Goal: Use online tool/utility: Utilize a website feature to perform a specific function

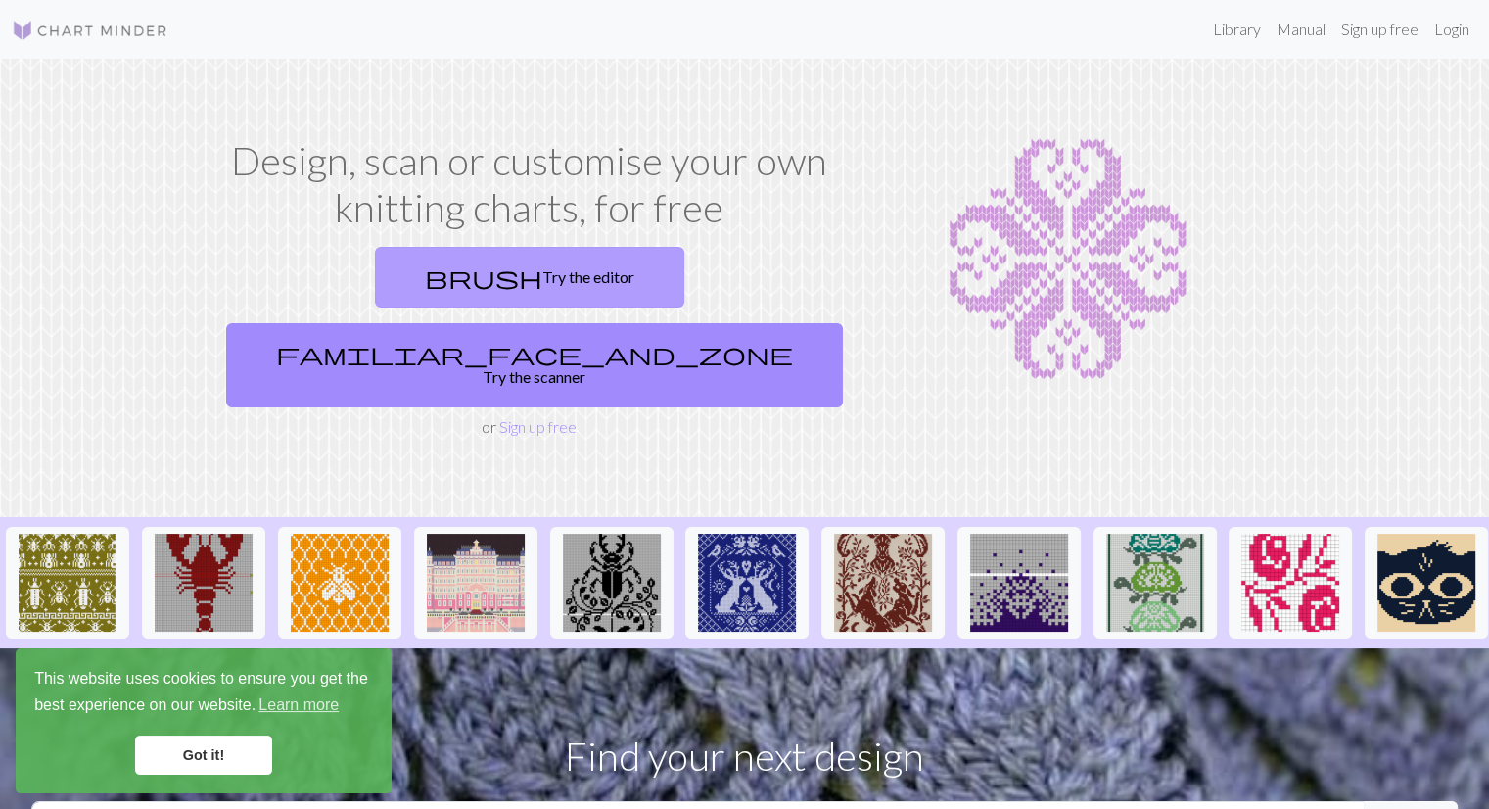
click at [394, 279] on link "brush Try the editor" at bounding box center [529, 277] width 309 height 61
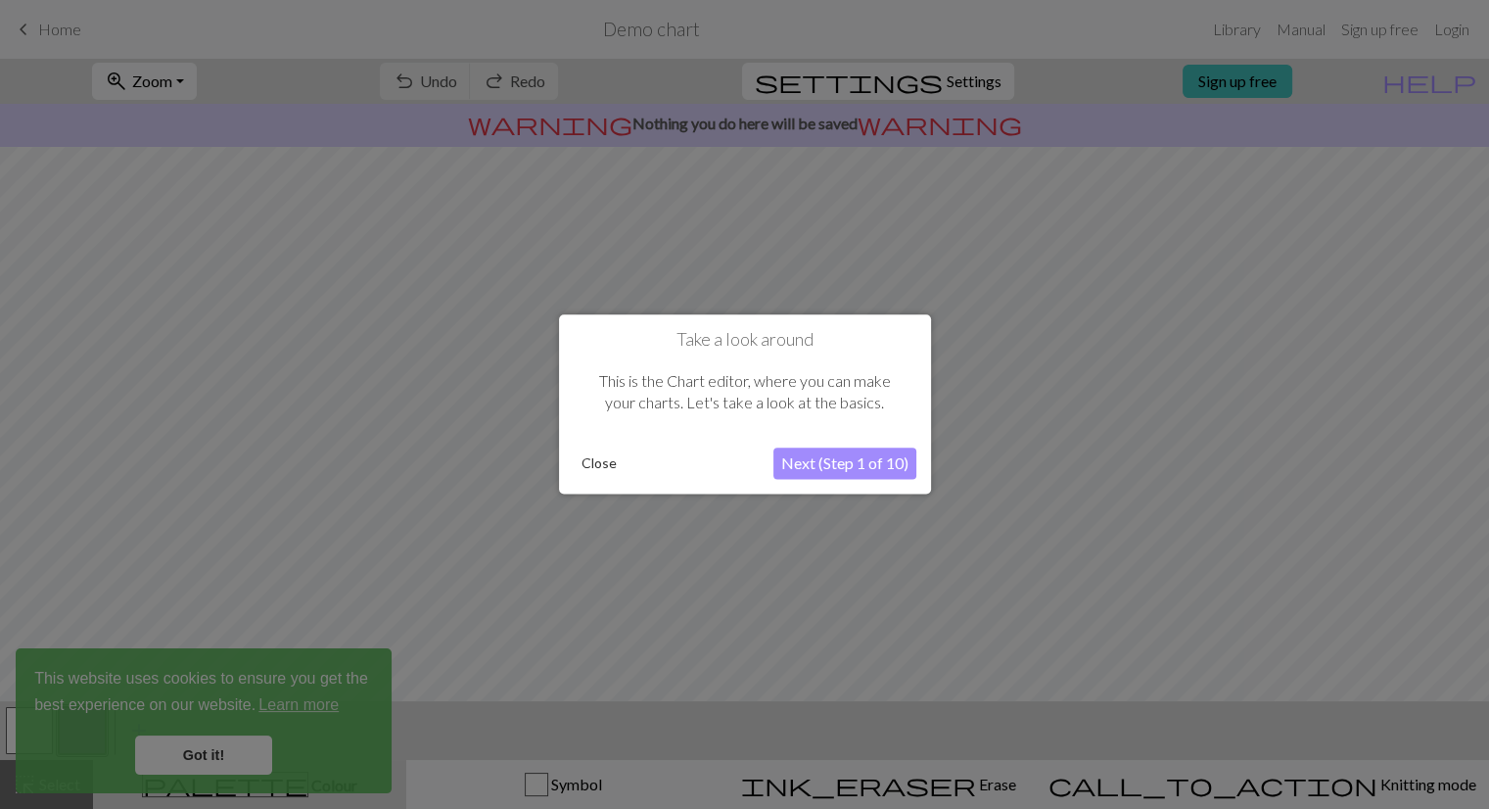
click at [830, 463] on button "Next (Step 1 of 10)" at bounding box center [845, 463] width 143 height 31
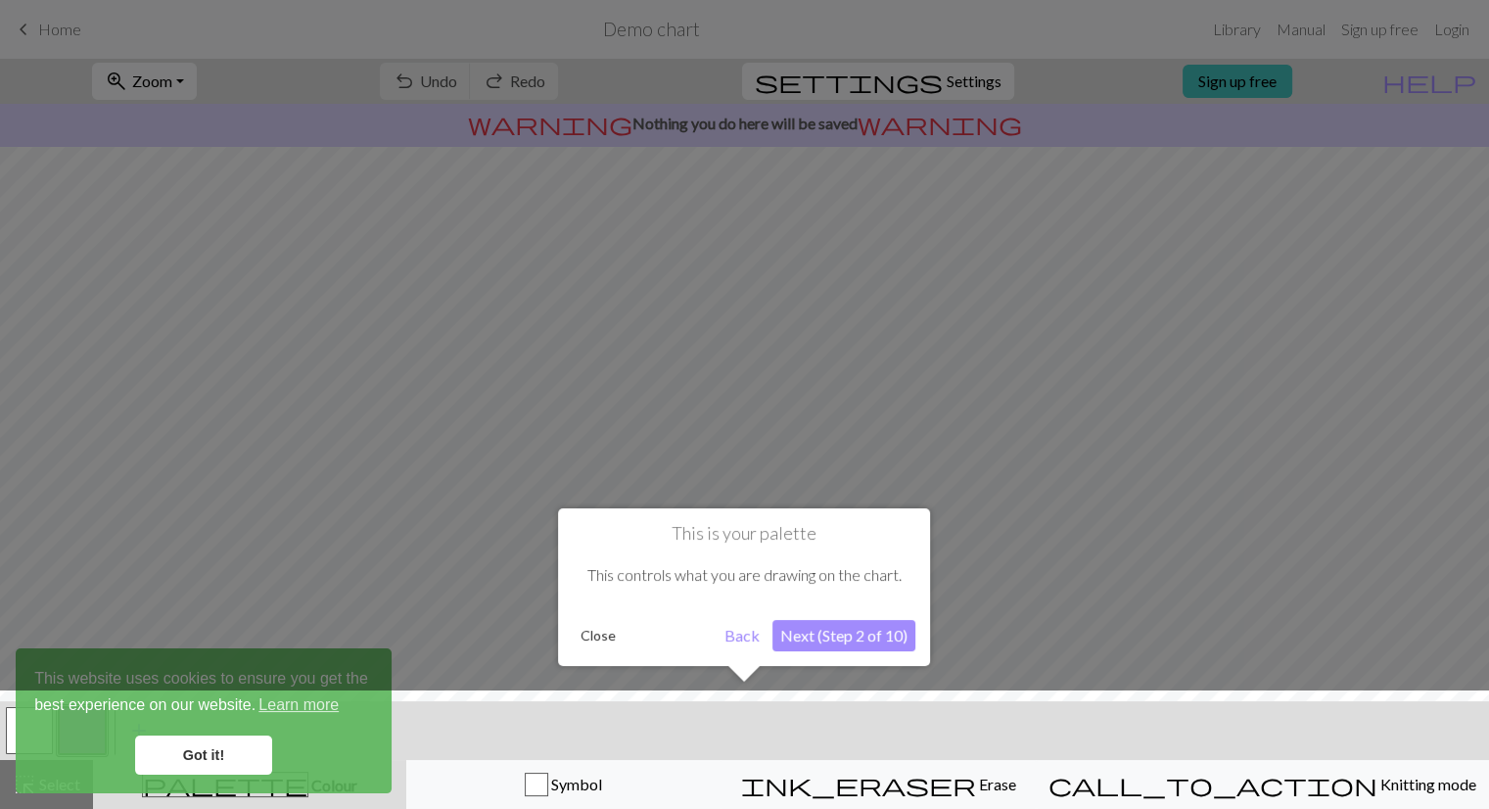
click at [831, 641] on button "Next (Step 2 of 10)" at bounding box center [844, 635] width 143 height 31
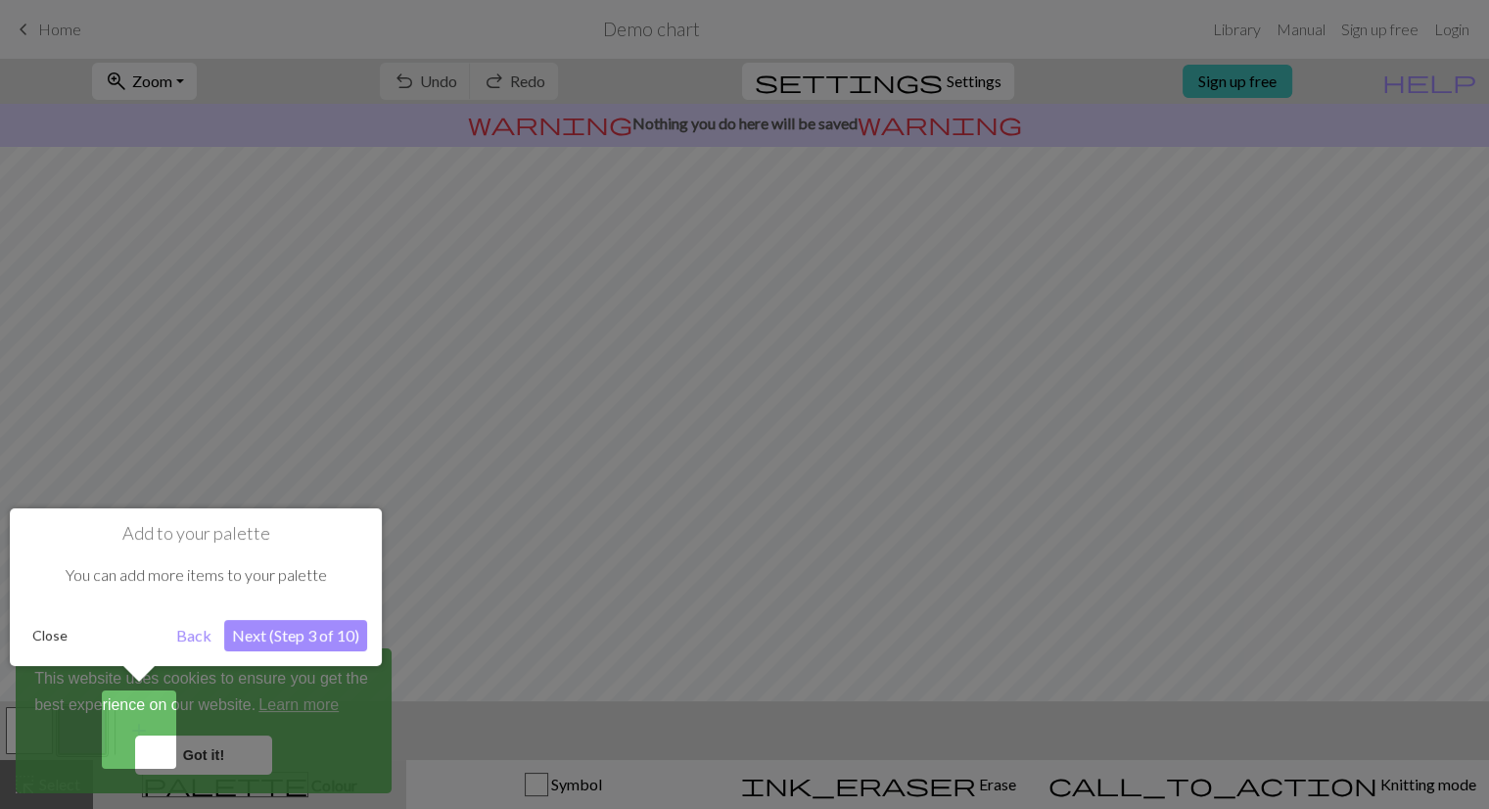
click at [309, 628] on button "Next (Step 3 of 10)" at bounding box center [295, 635] width 143 height 31
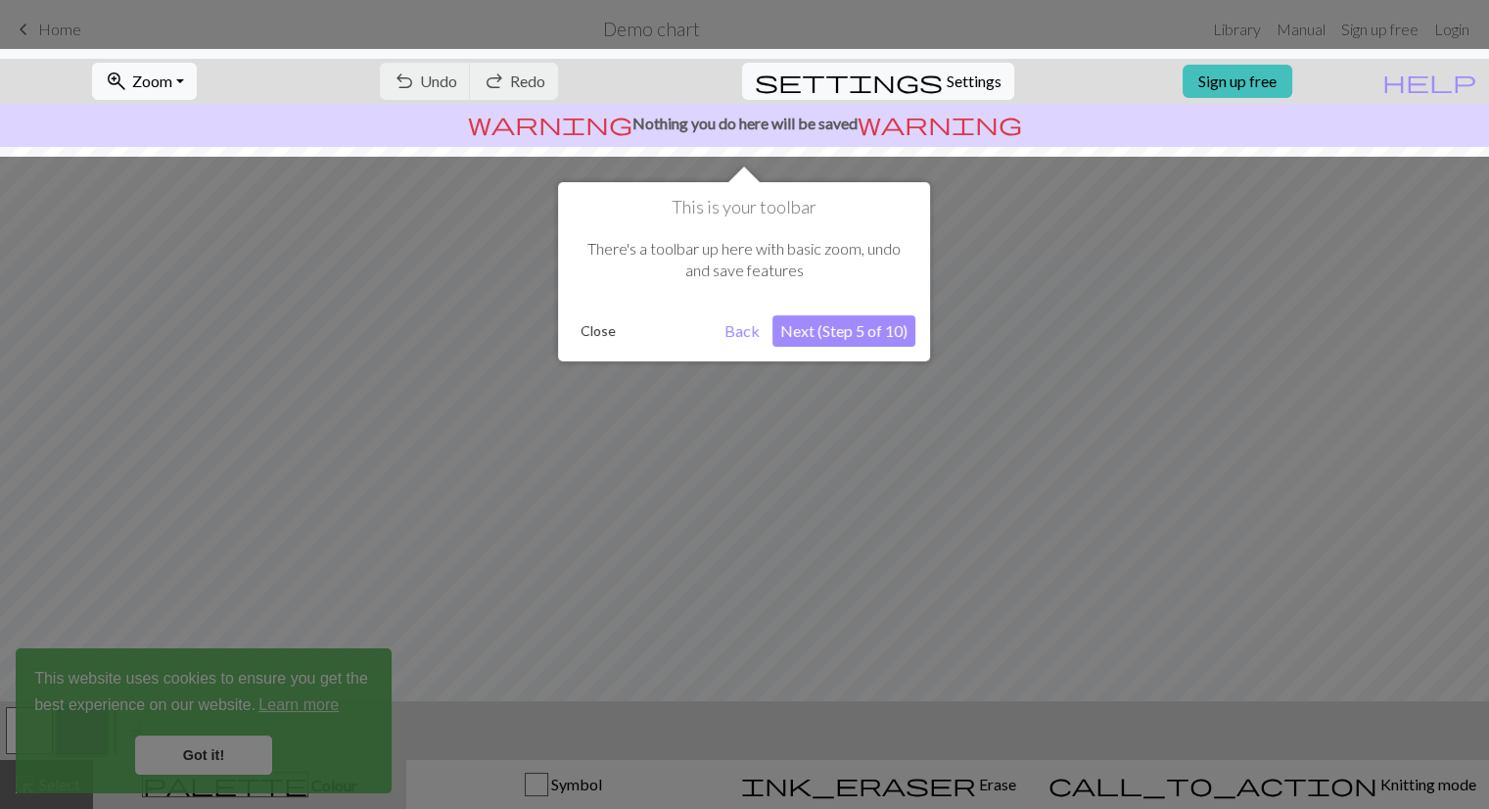
click at [892, 323] on button "Next (Step 5 of 10)" at bounding box center [844, 330] width 143 height 31
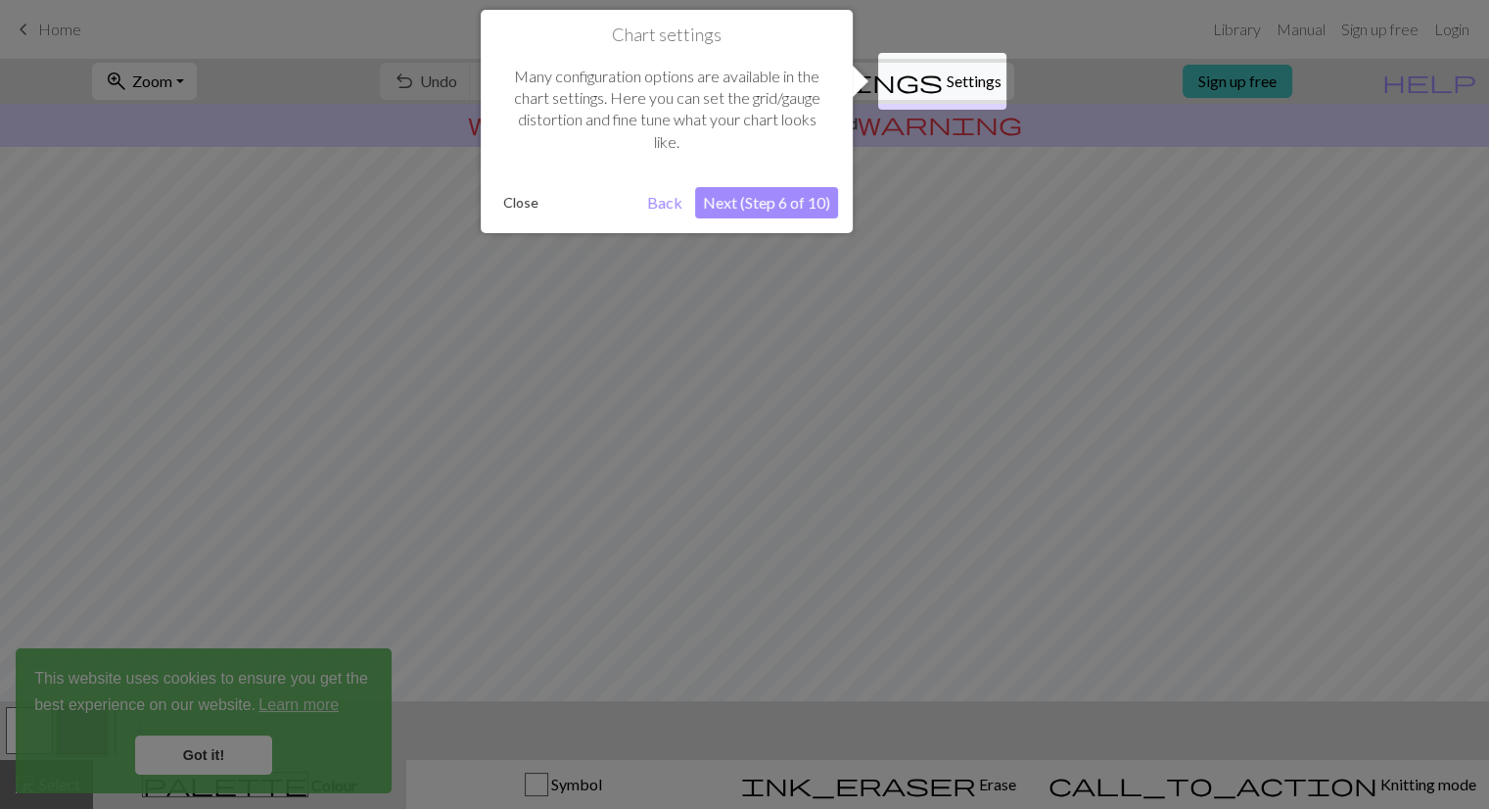
click at [763, 201] on button "Next (Step 6 of 10)" at bounding box center [766, 202] width 143 height 31
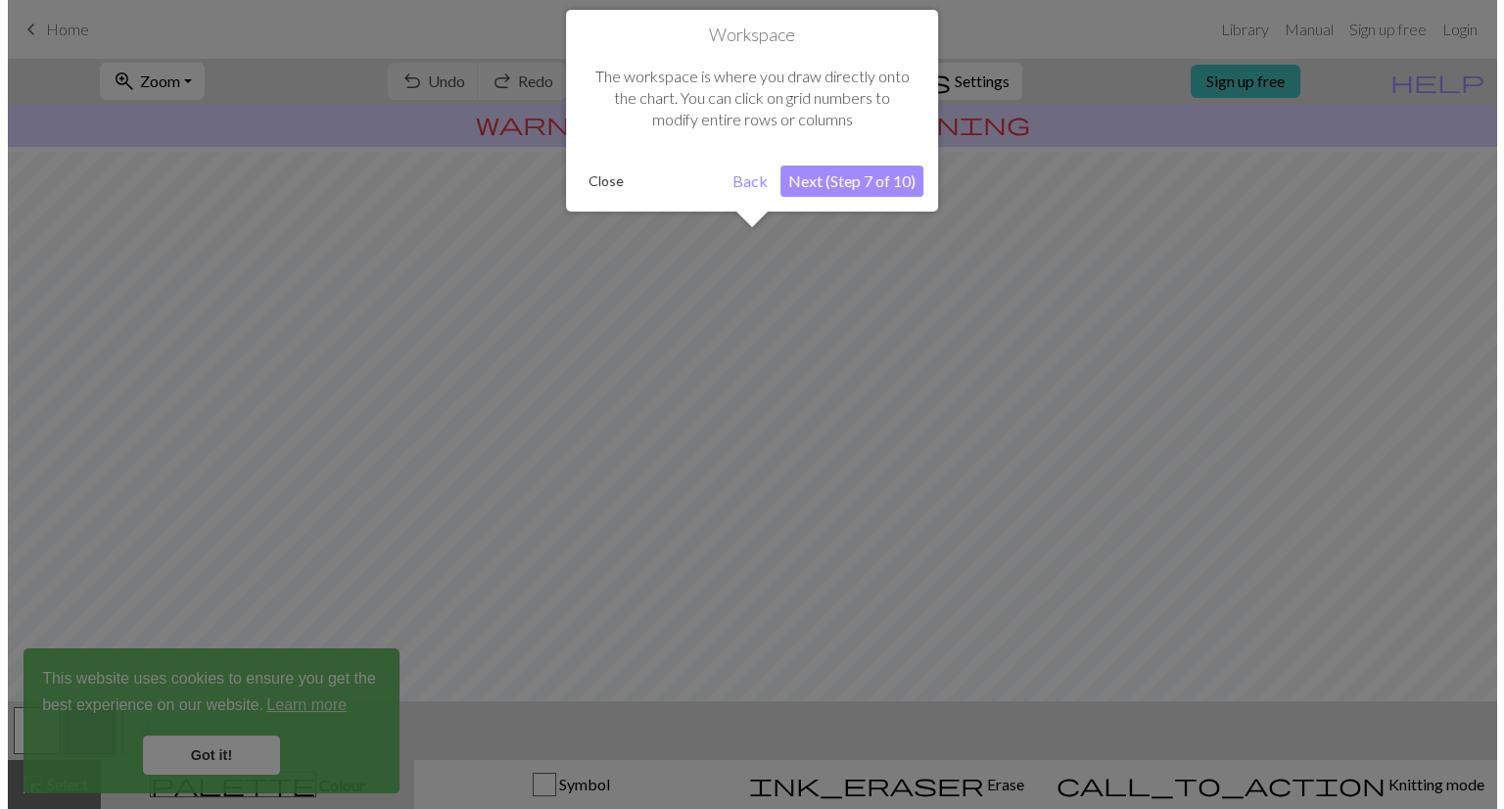
scroll to position [117, 0]
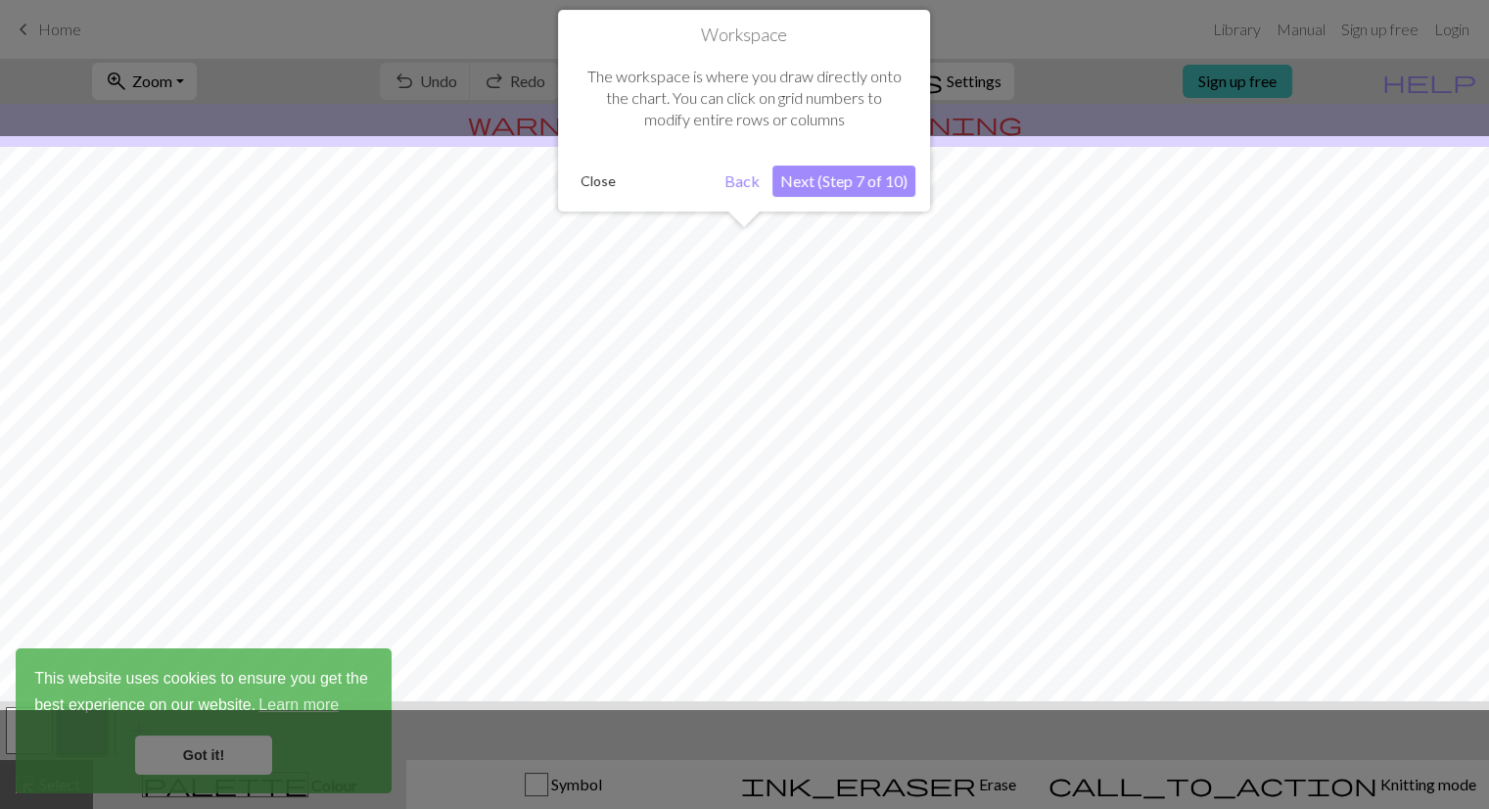
click at [829, 185] on button "Next (Step 7 of 10)" at bounding box center [844, 180] width 143 height 31
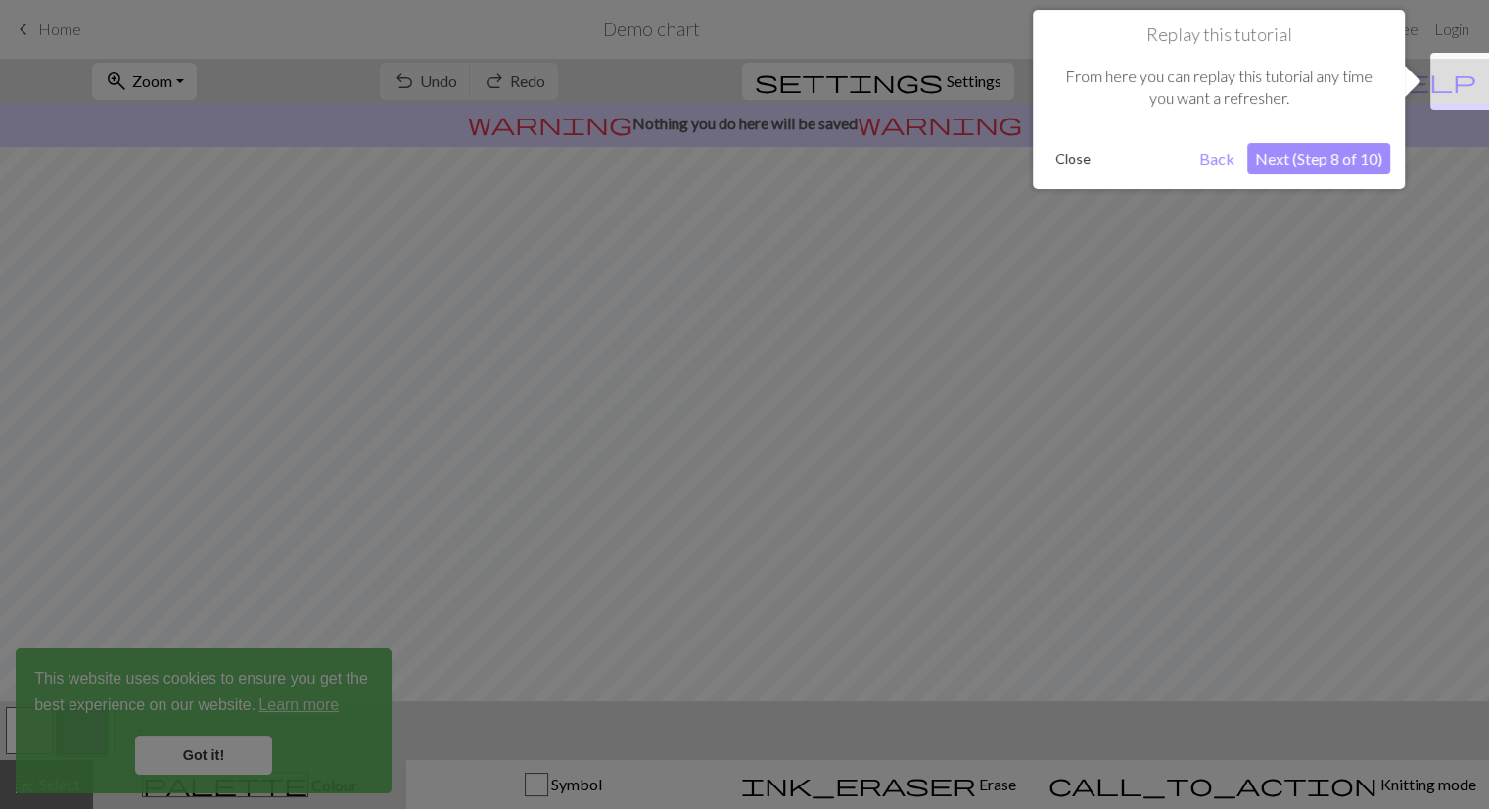
click at [1327, 154] on button "Next (Step 8 of 10)" at bounding box center [1319, 158] width 143 height 31
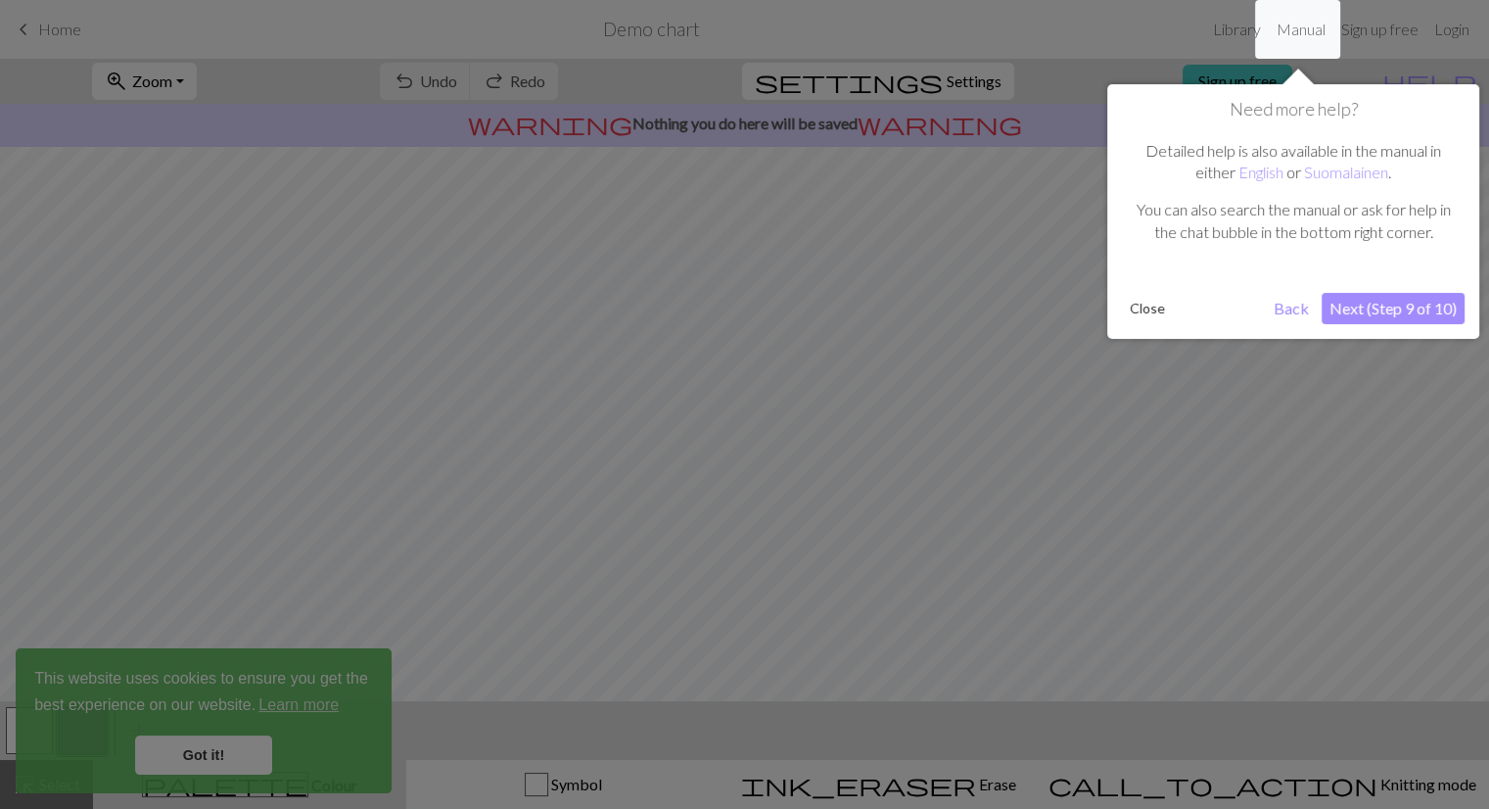
click at [1387, 312] on button "Next (Step 9 of 10)" at bounding box center [1393, 308] width 143 height 31
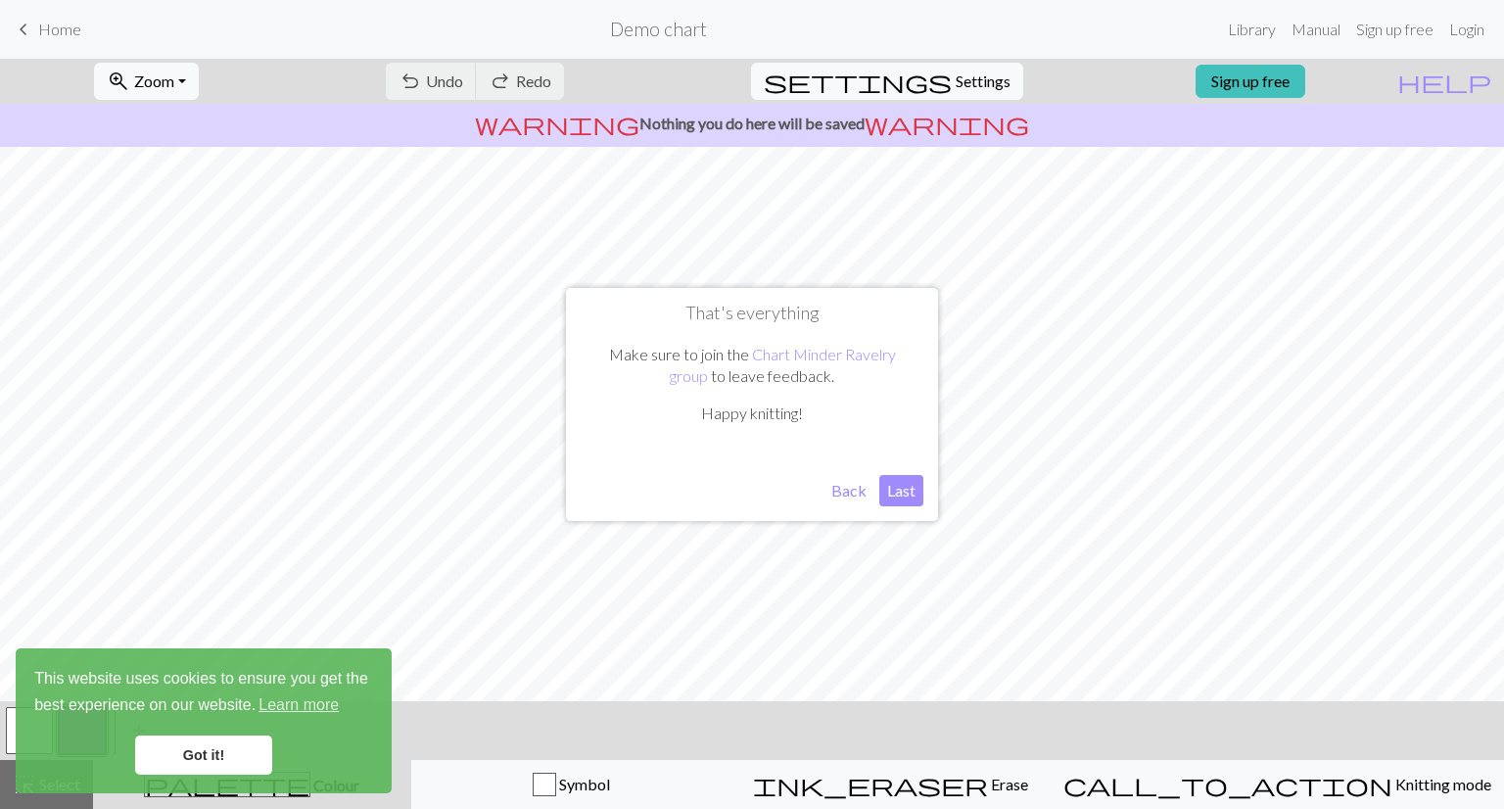
click at [894, 487] on button "Last" at bounding box center [901, 490] width 44 height 31
click at [200, 755] on link "Got it!" at bounding box center [203, 754] width 137 height 39
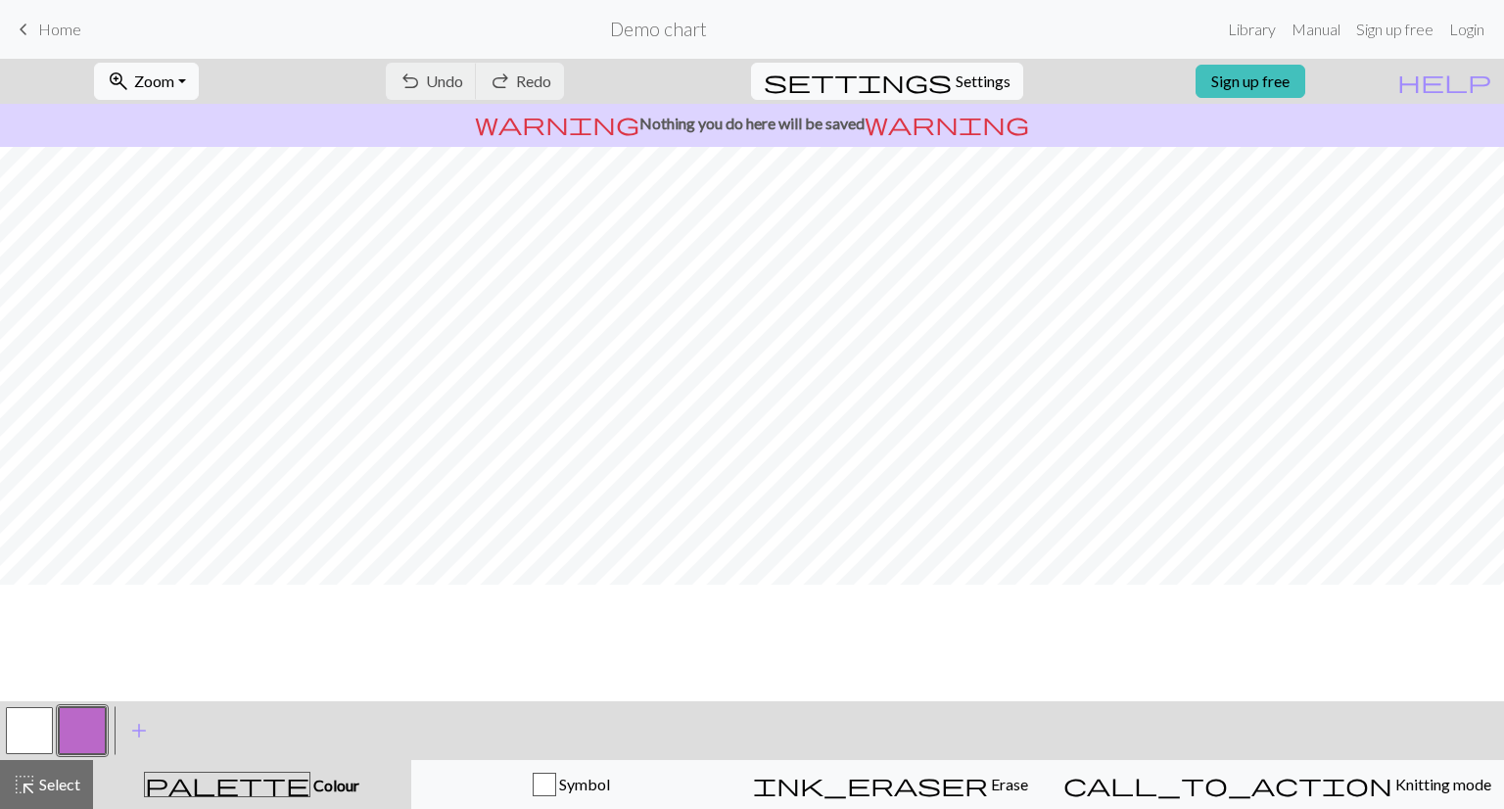
scroll to position [0, 0]
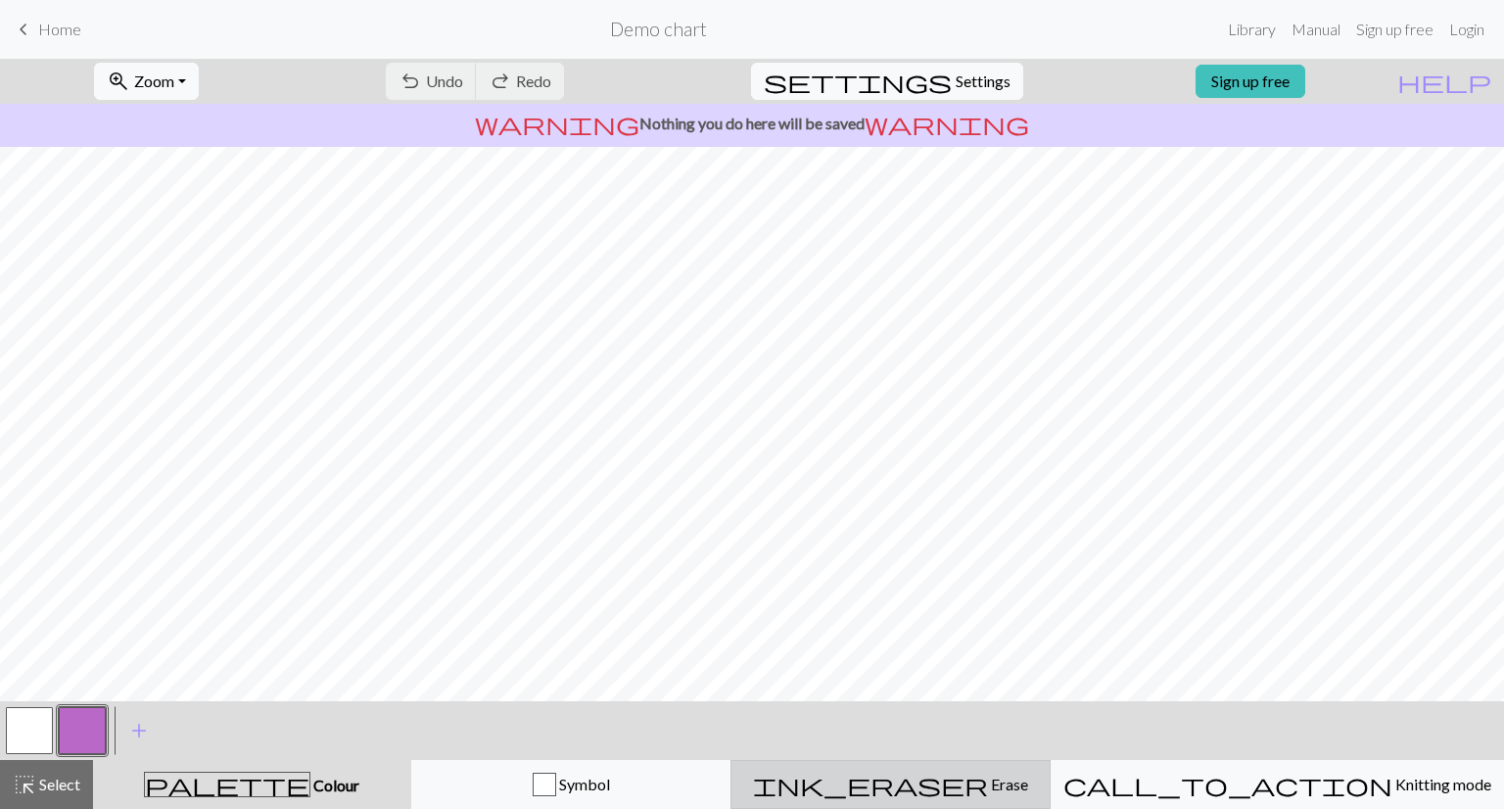
click at [996, 784] on span "Erase" at bounding box center [1008, 784] width 40 height 19
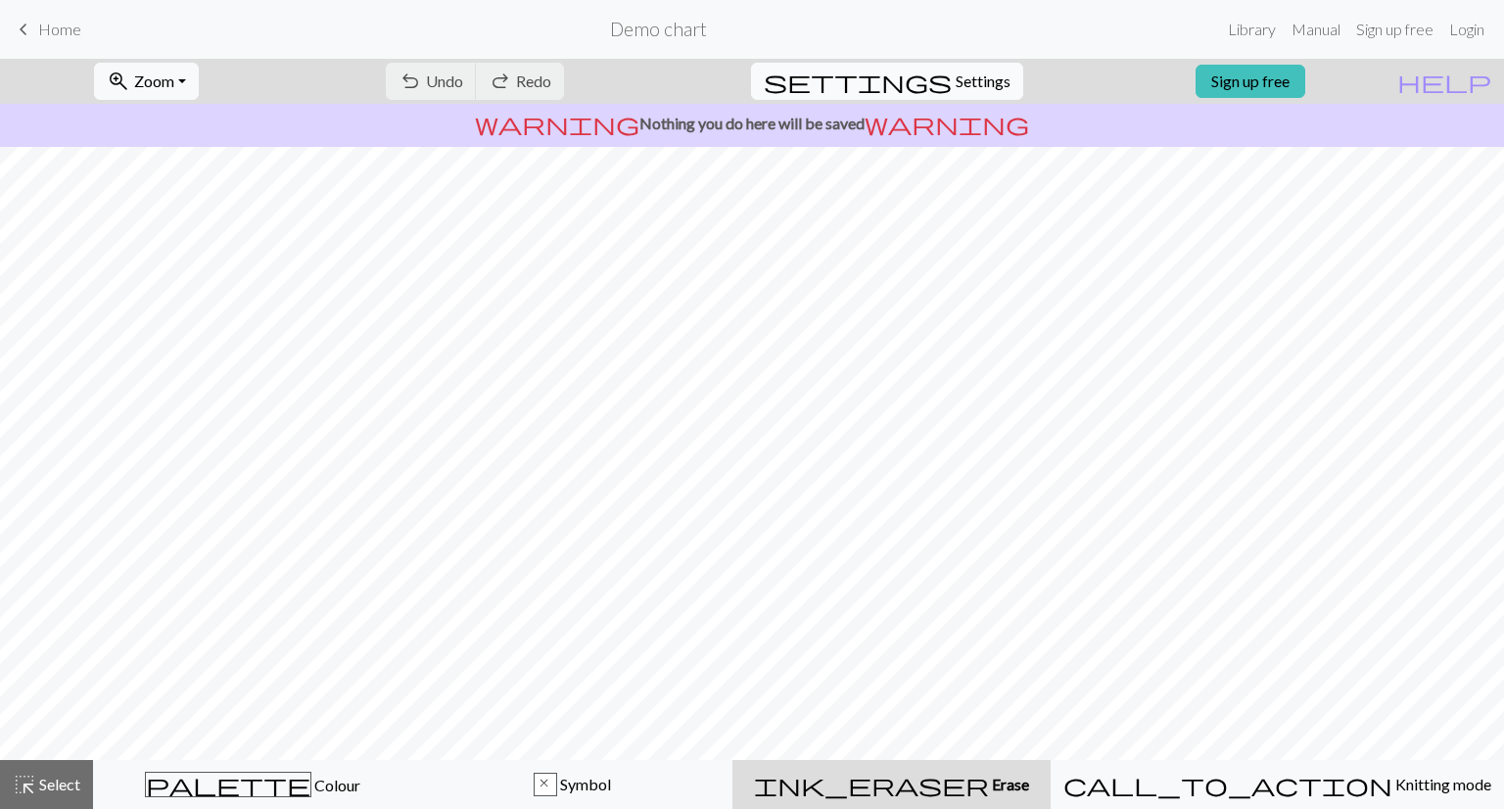
click at [956, 74] on span "Settings" at bounding box center [983, 82] width 55 height 24
select select "aran"
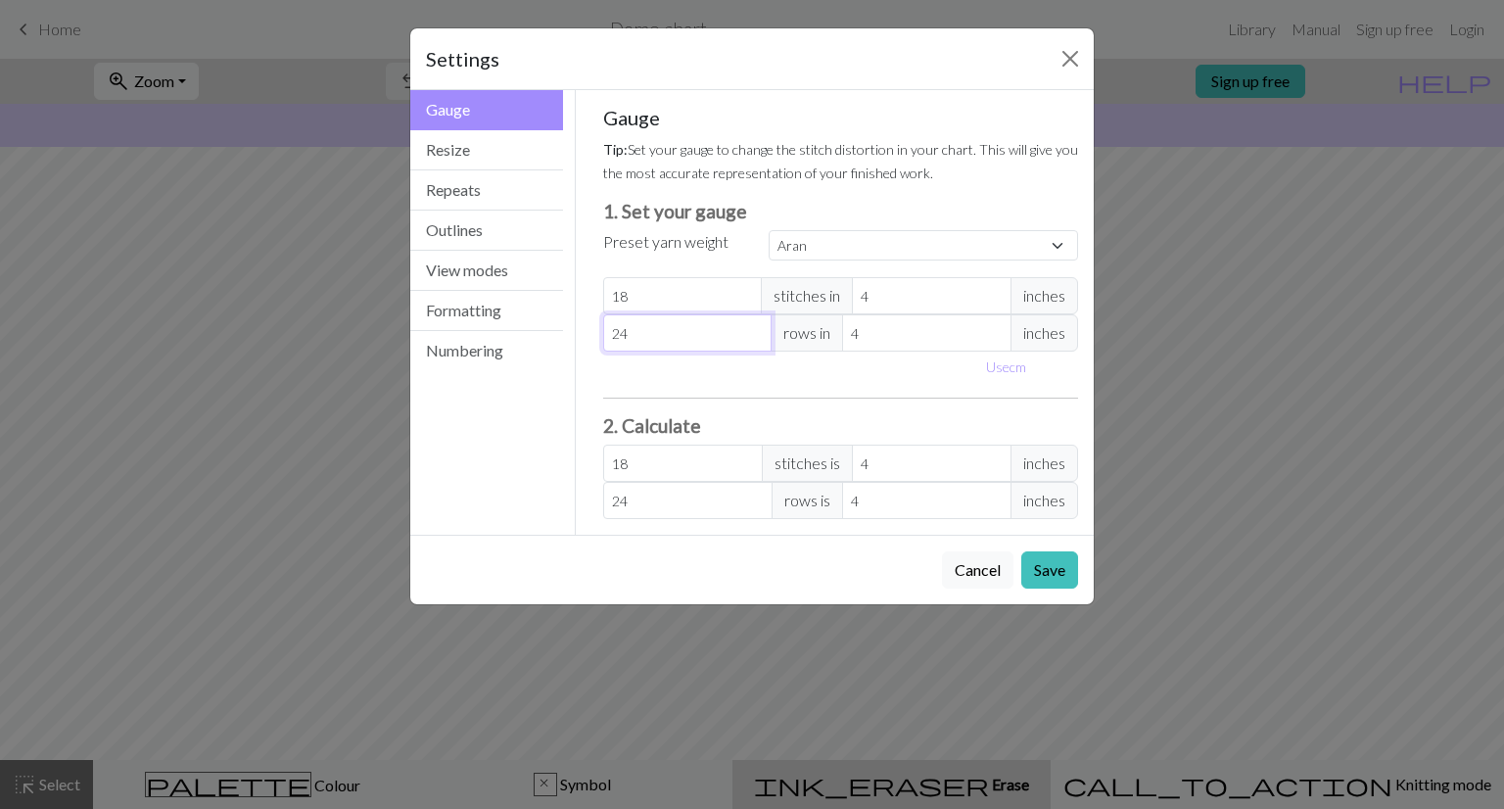
click at [652, 335] on input "24" at bounding box center [687, 332] width 169 height 37
type input "2"
type input "28"
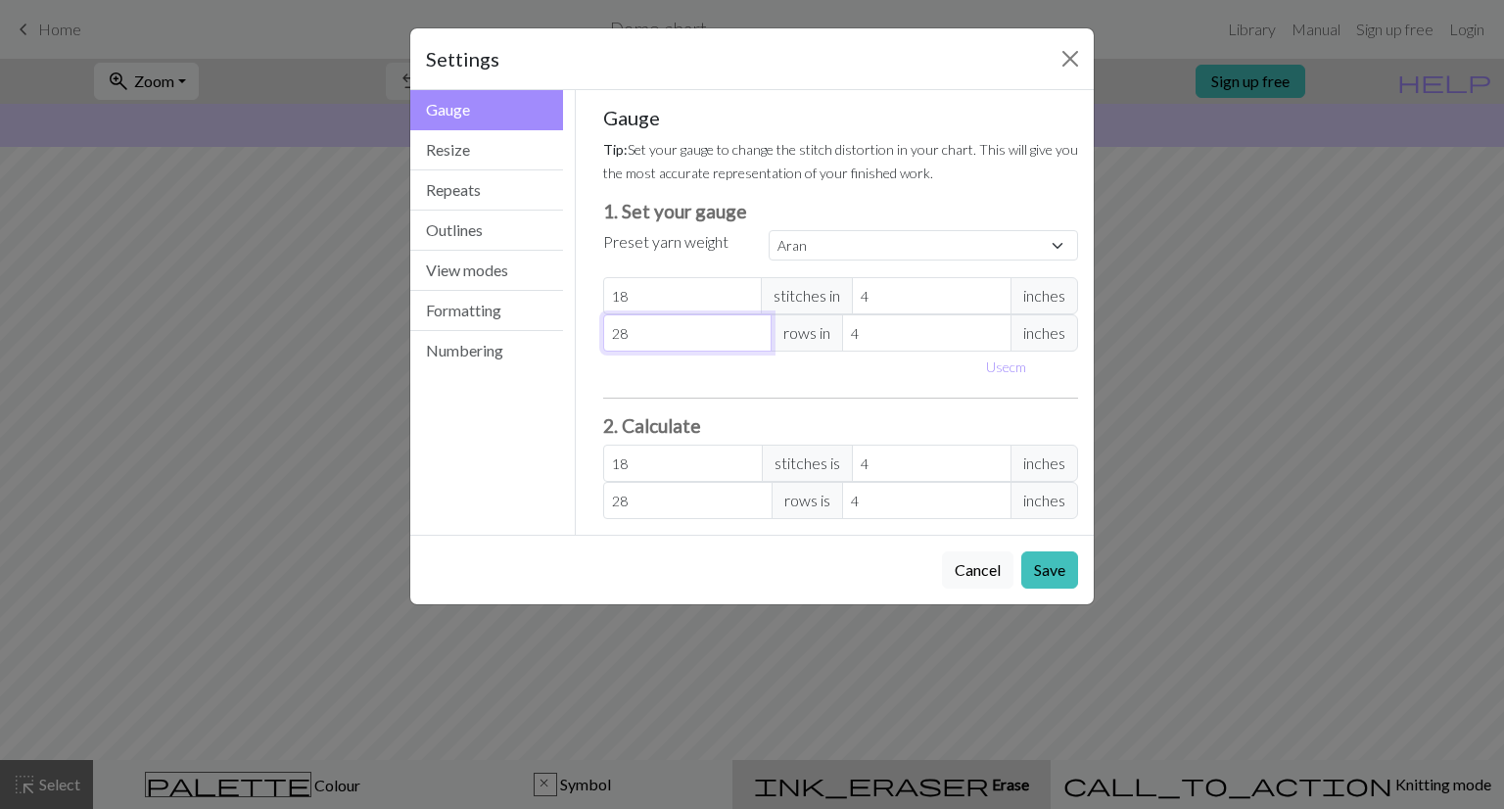
type input "28"
click at [686, 373] on div "Use cm" at bounding box center [840, 367] width 499 height 30
click at [1054, 553] on button "Save" at bounding box center [1049, 569] width 57 height 37
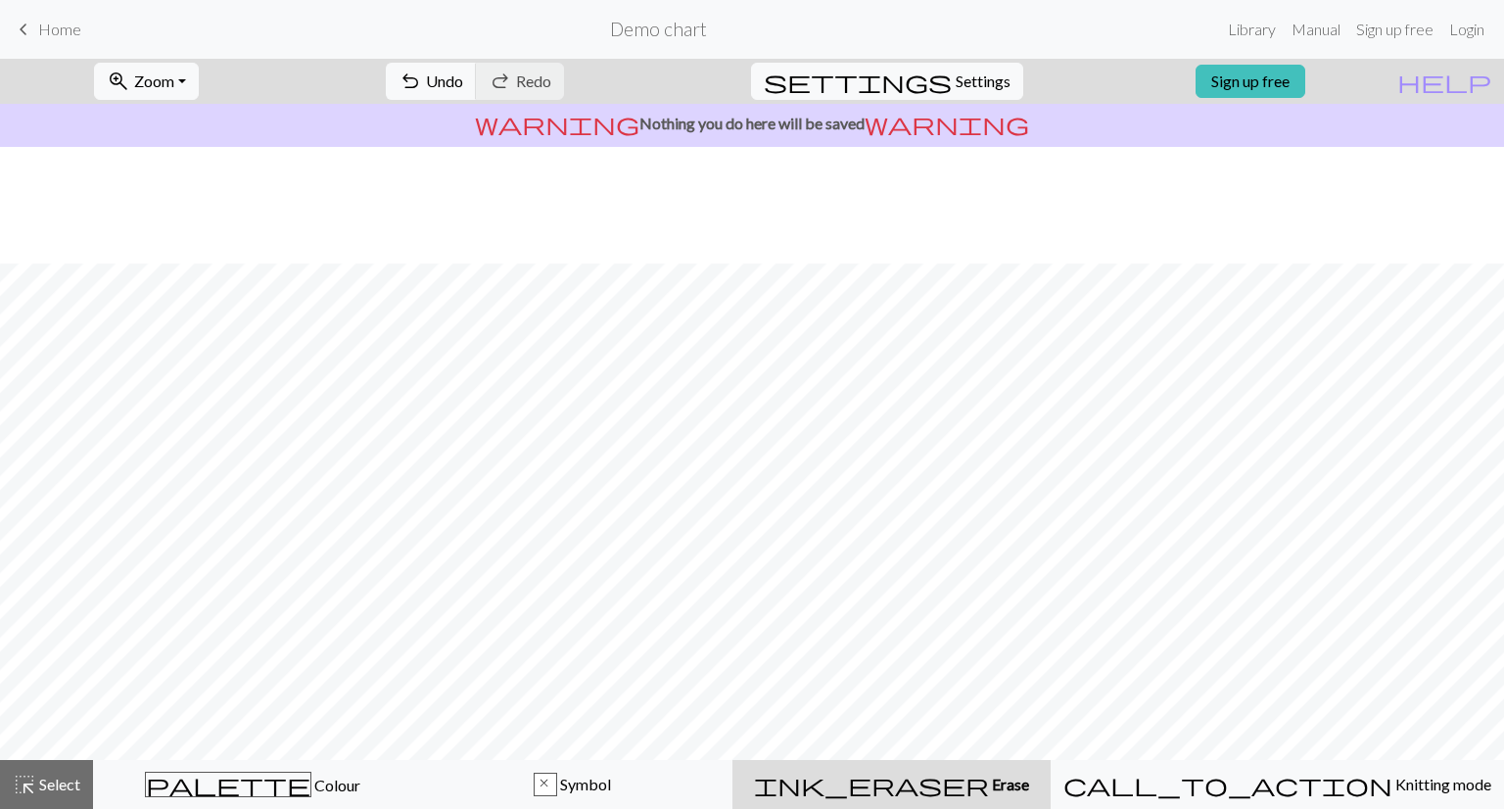
scroll to position [117, 0]
click at [964, 81] on span "Settings" at bounding box center [983, 82] width 55 height 24
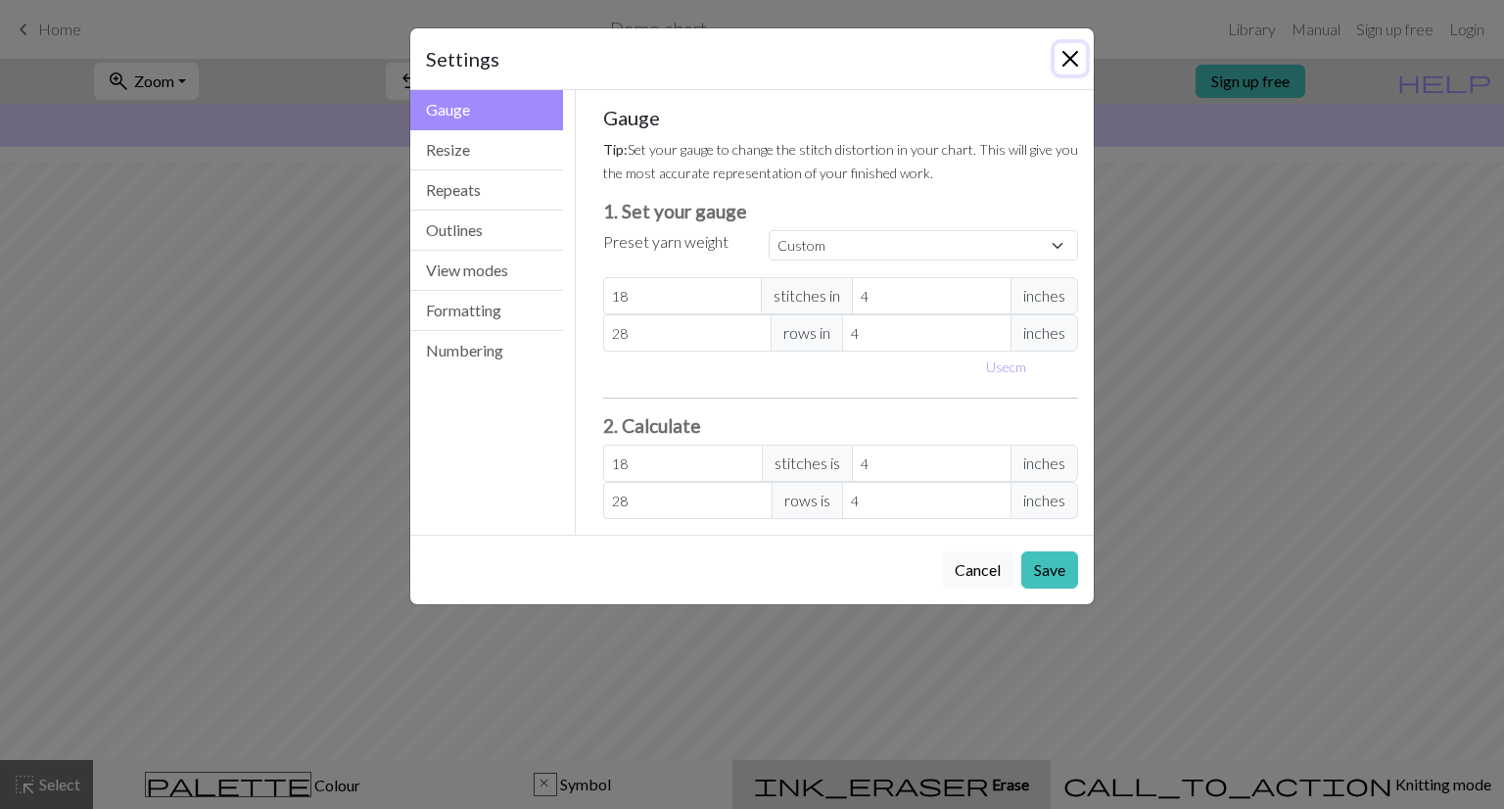
click at [1059, 60] on button "Close" at bounding box center [1070, 58] width 31 height 31
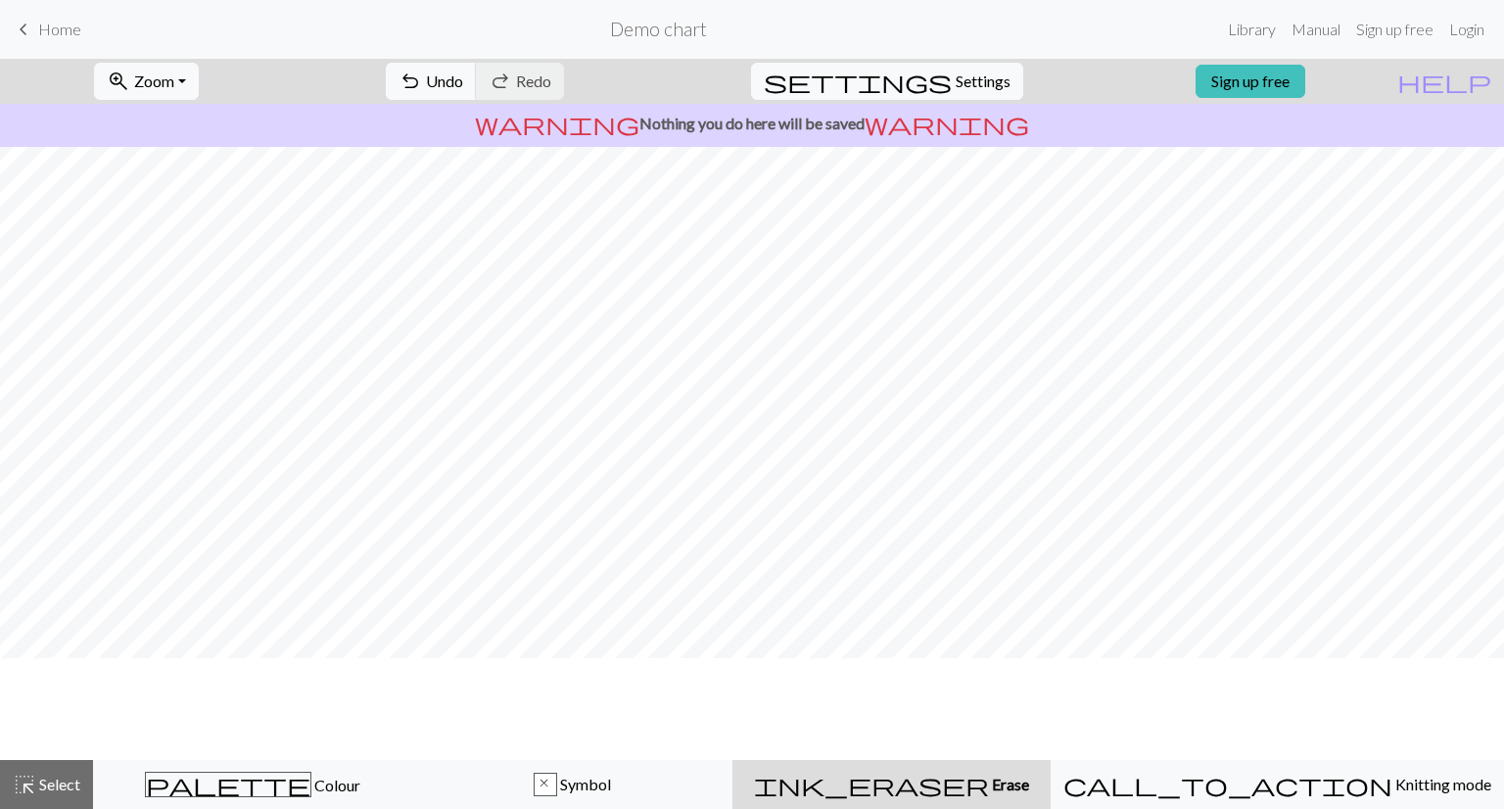
scroll to position [0, 0]
click at [1304, 86] on link "Sign up free" at bounding box center [1251, 81] width 110 height 33
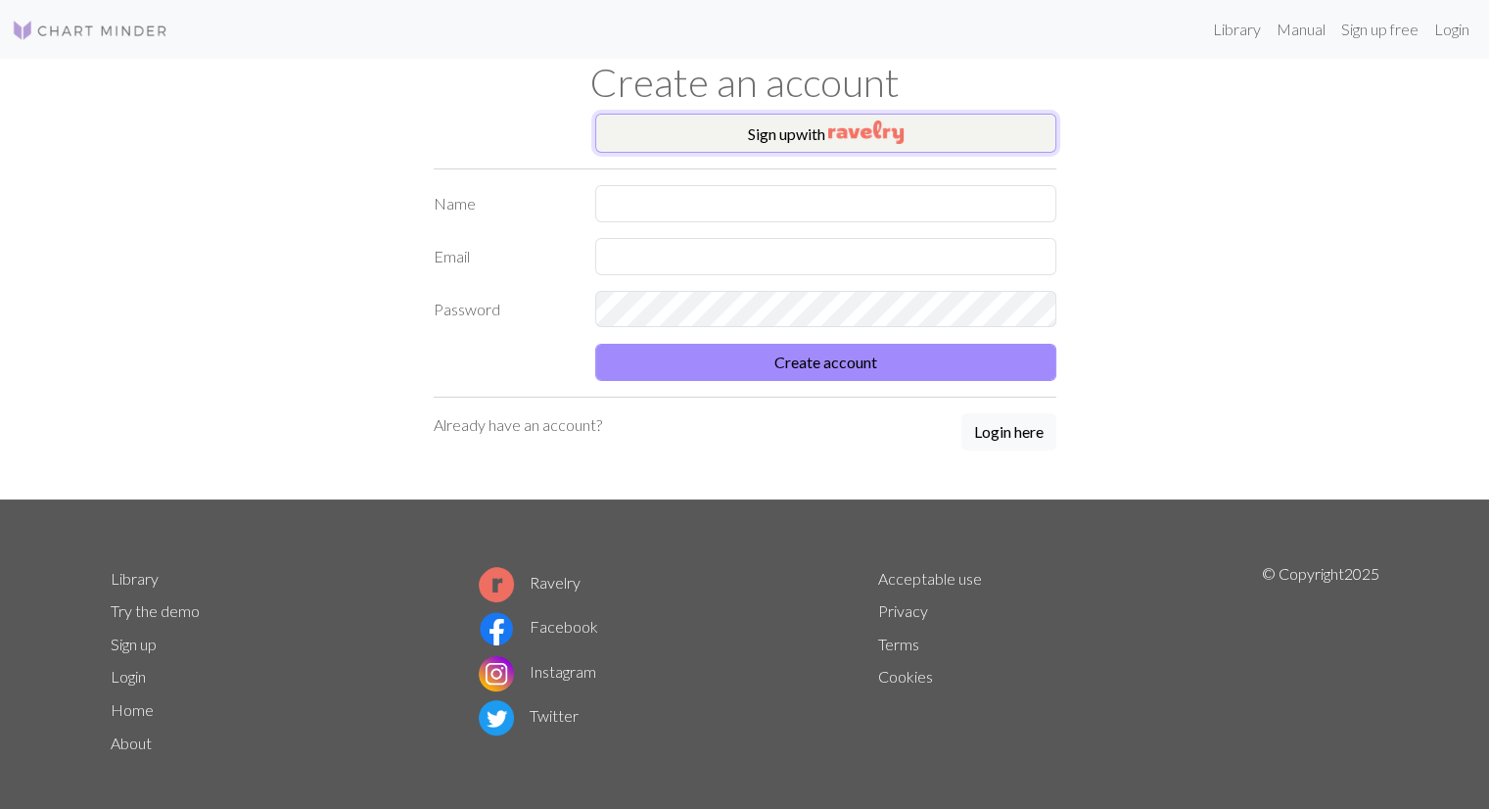
click at [839, 132] on img "button" at bounding box center [865, 132] width 75 height 24
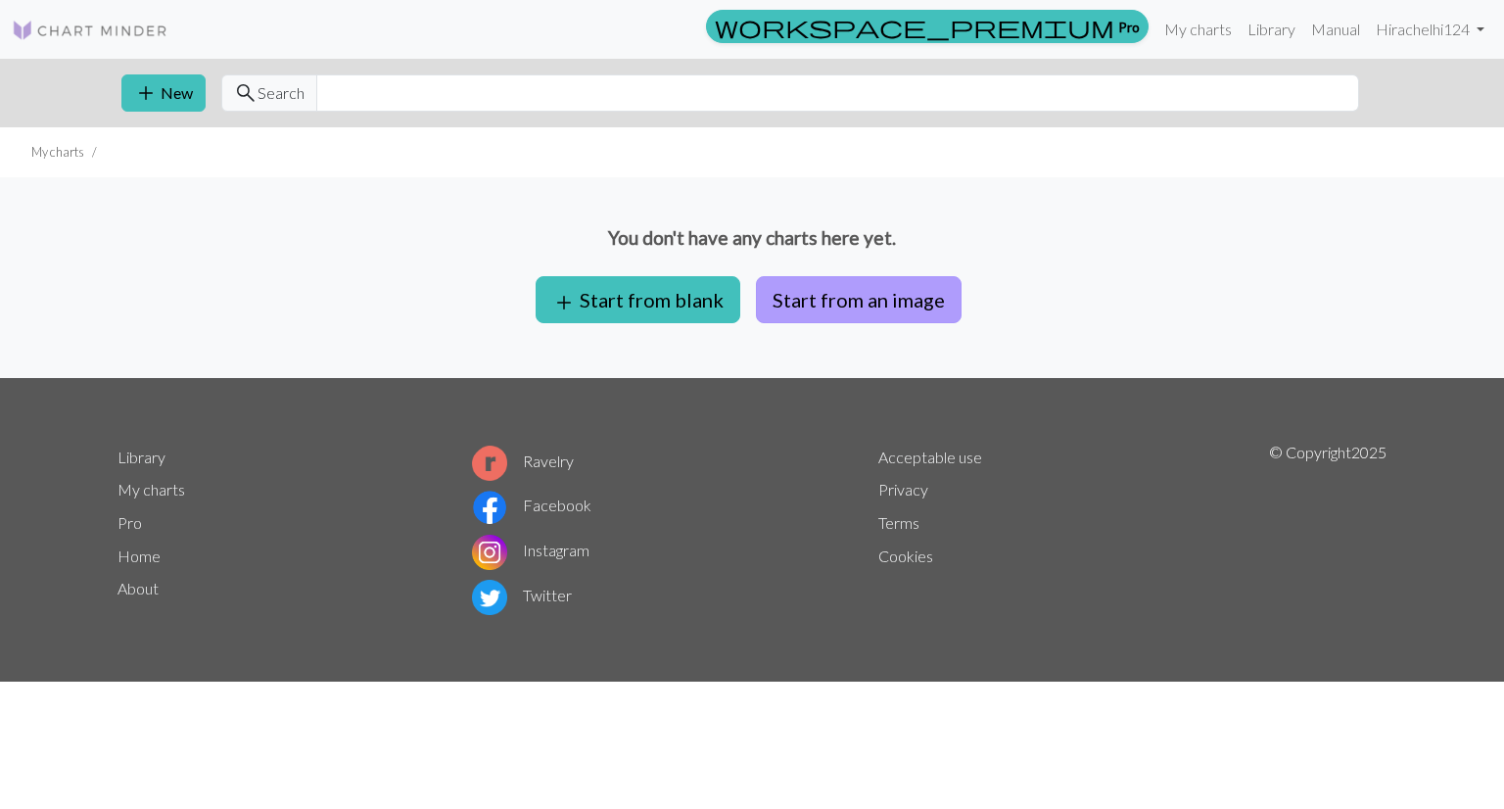
click at [827, 304] on button "Start from an image" at bounding box center [859, 299] width 206 height 47
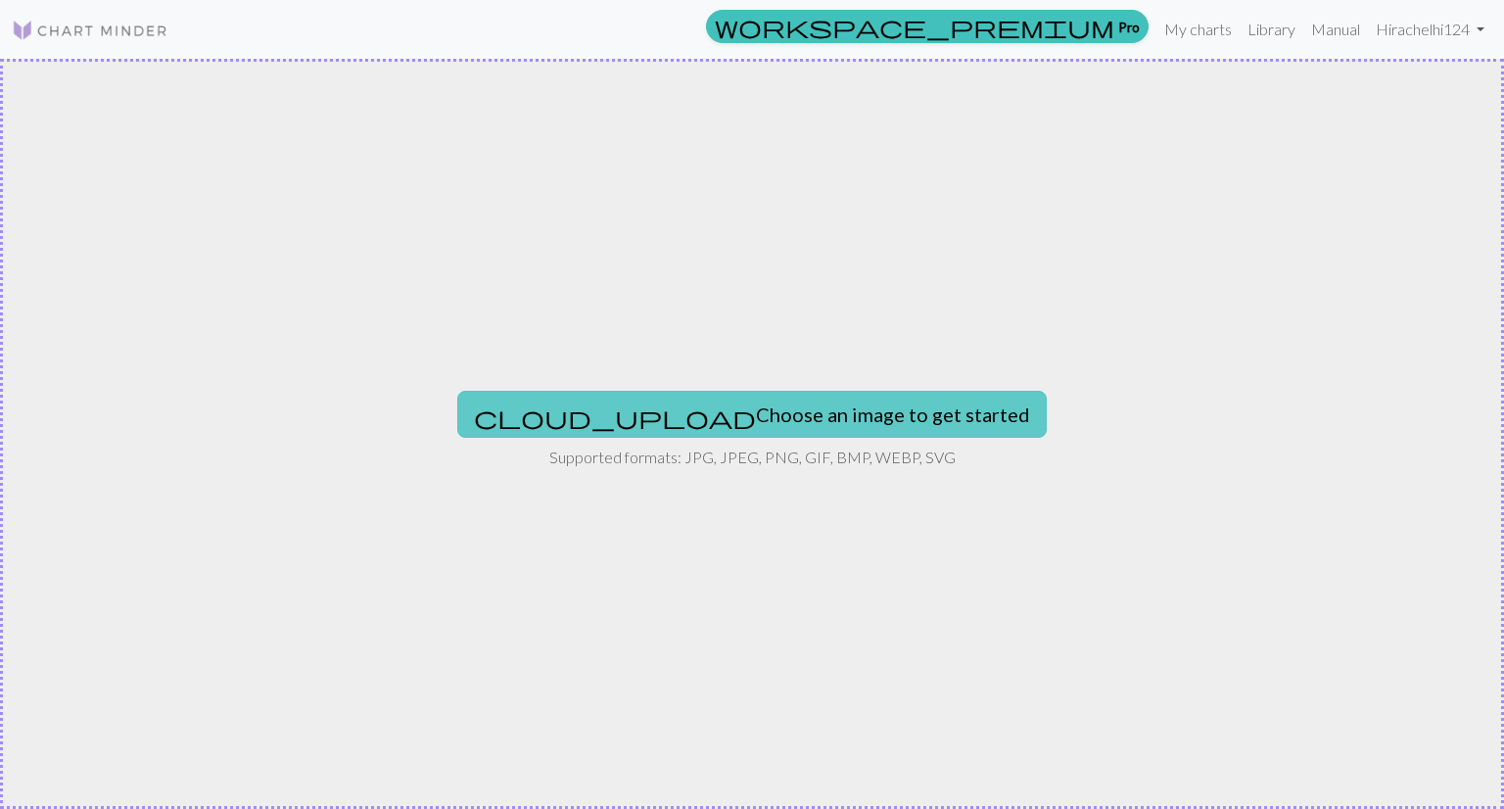
click at [767, 428] on button "cloud_upload Choose an image to get started" at bounding box center [751, 414] width 589 height 47
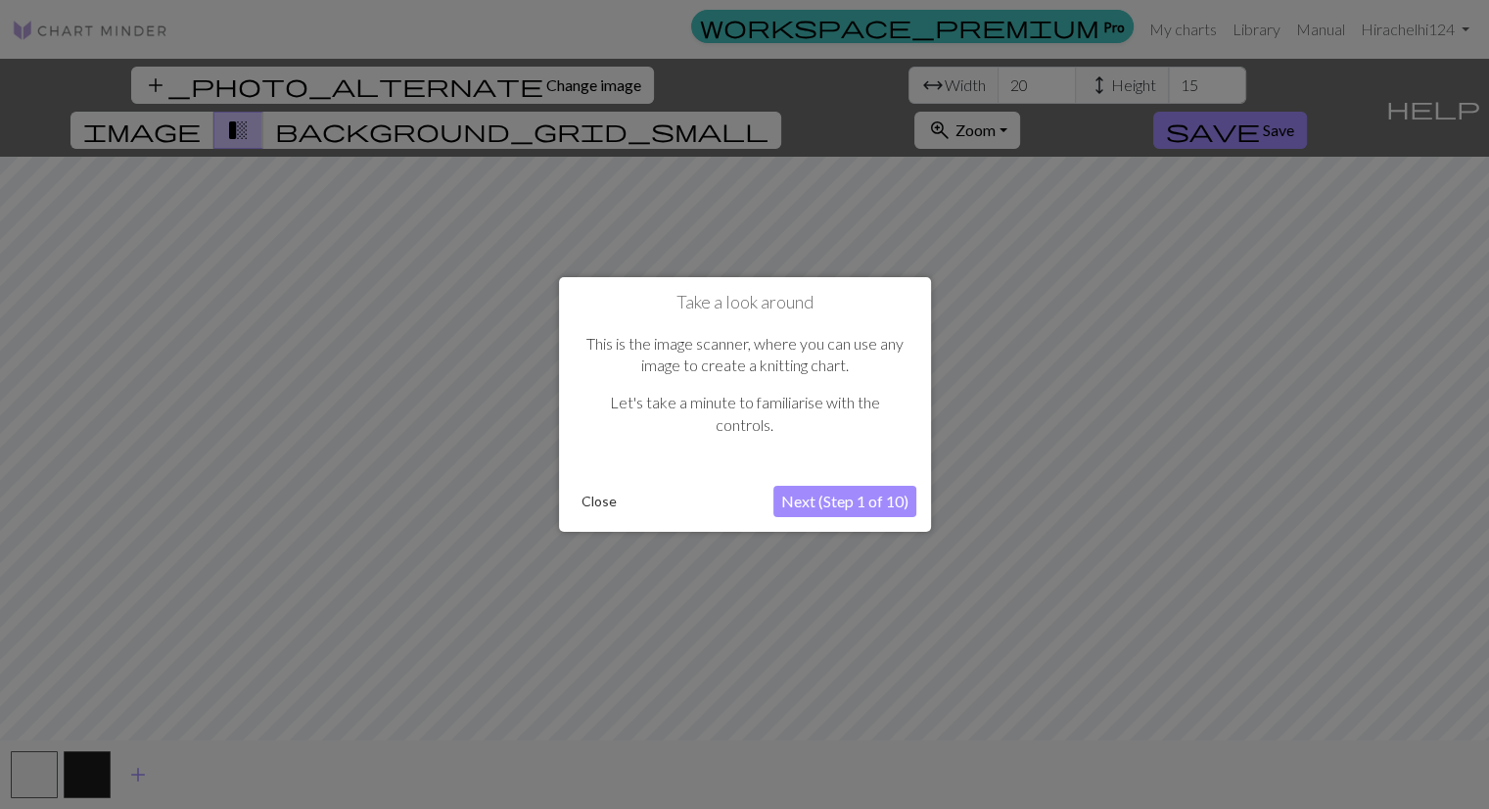
click at [604, 503] on button "Close" at bounding box center [599, 501] width 51 height 29
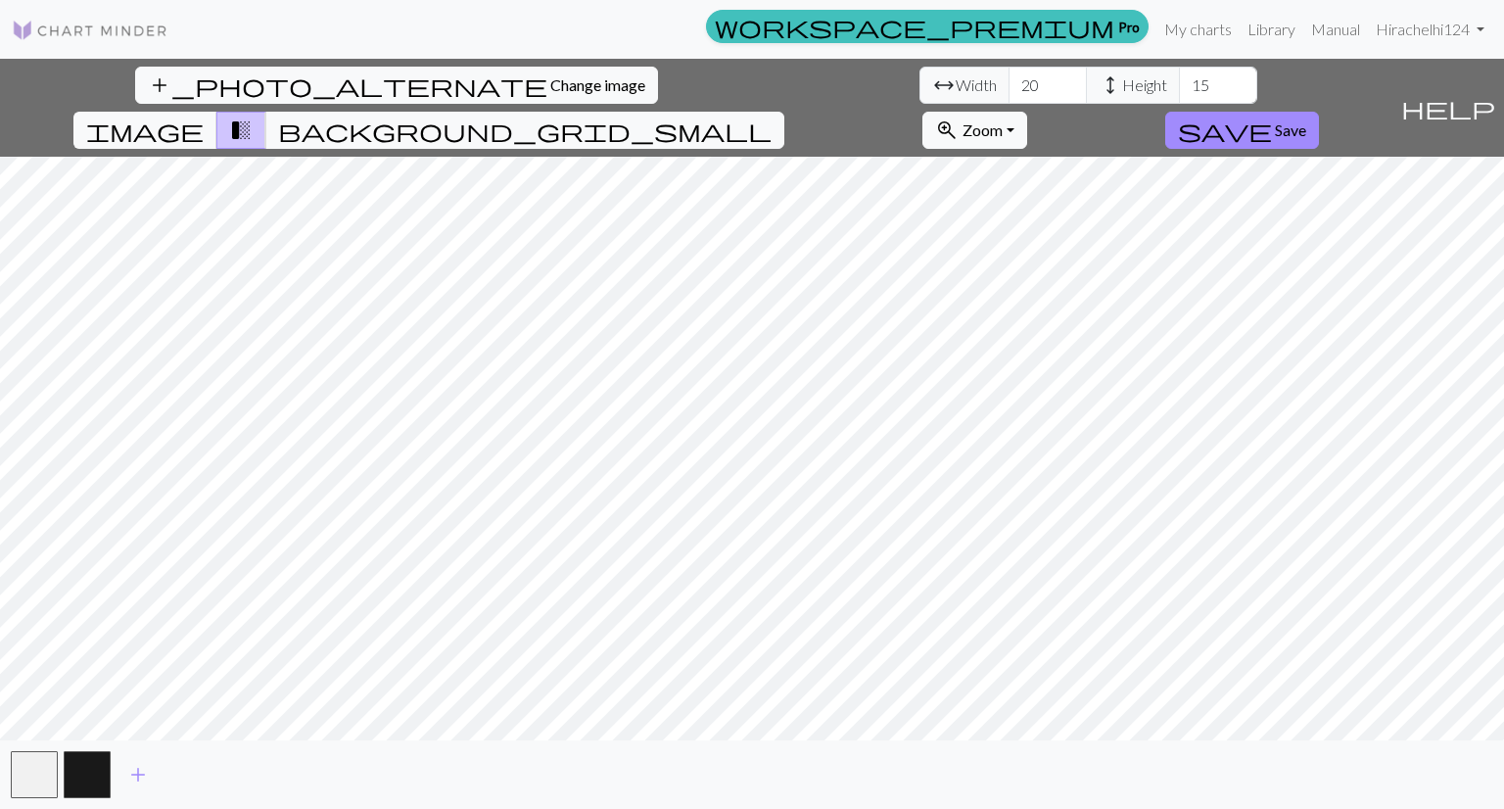
click at [956, 86] on span "Width" at bounding box center [976, 85] width 41 height 24
click at [1009, 84] on input "20" at bounding box center [1048, 85] width 78 height 37
click at [1009, 78] on input "21" at bounding box center [1048, 85] width 78 height 37
click at [1009, 78] on input "22" at bounding box center [1048, 85] width 78 height 37
click at [1009, 78] on input "23" at bounding box center [1048, 85] width 78 height 37
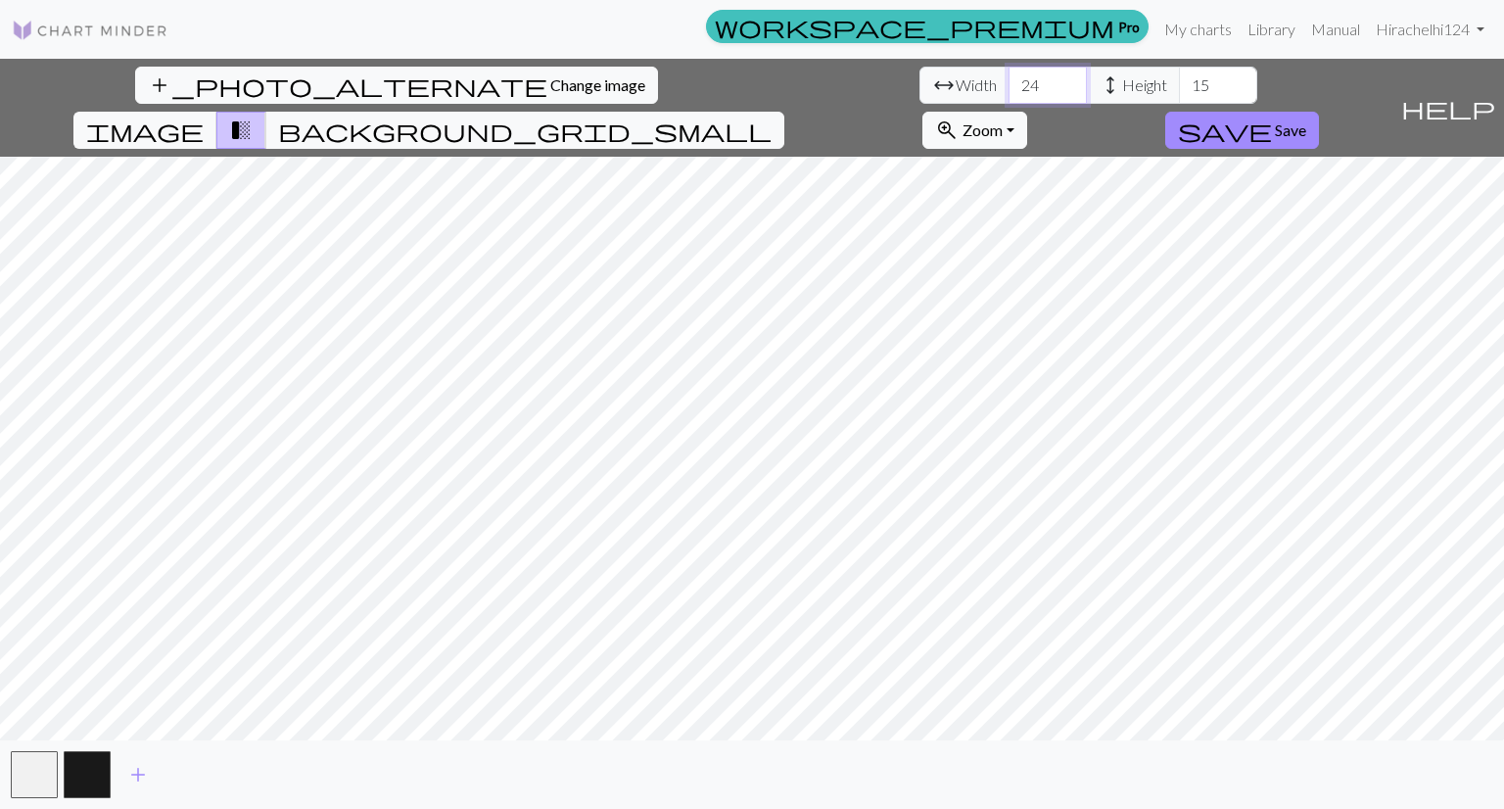
click at [1009, 78] on input "24" at bounding box center [1048, 85] width 78 height 37
click at [1009, 78] on input "25" at bounding box center [1048, 85] width 78 height 37
click at [1009, 78] on input "26" at bounding box center [1048, 85] width 78 height 37
click at [1009, 78] on input "27" at bounding box center [1048, 85] width 78 height 37
click at [1009, 78] on input "28" at bounding box center [1048, 85] width 78 height 37
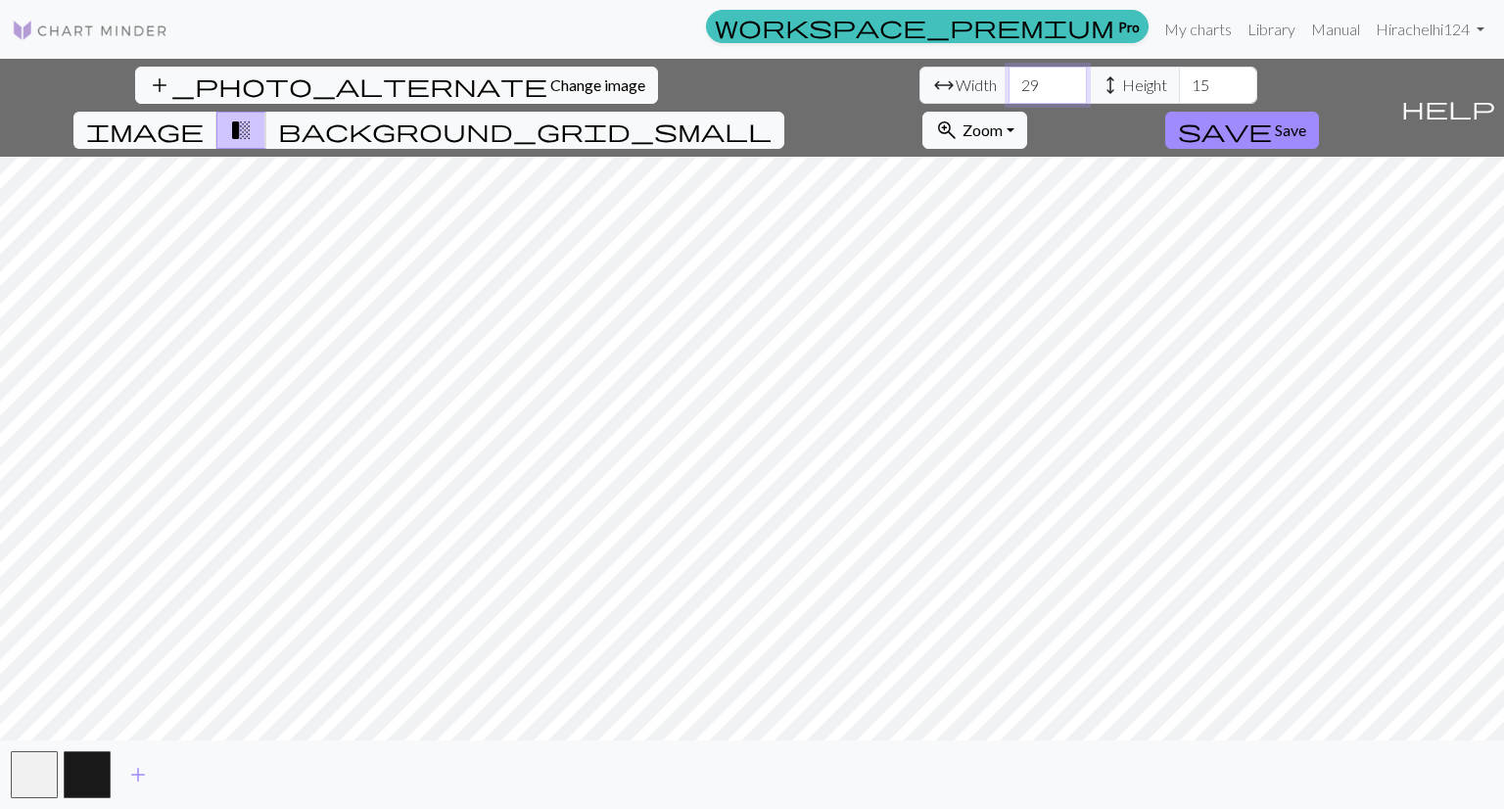
click at [1009, 78] on input "29" at bounding box center [1048, 85] width 78 height 37
click at [1009, 78] on input "30" at bounding box center [1048, 85] width 78 height 37
click at [1009, 78] on input "31" at bounding box center [1048, 85] width 78 height 37
click at [1009, 78] on input "32" at bounding box center [1048, 85] width 78 height 37
click at [1009, 78] on input "33" at bounding box center [1048, 85] width 78 height 37
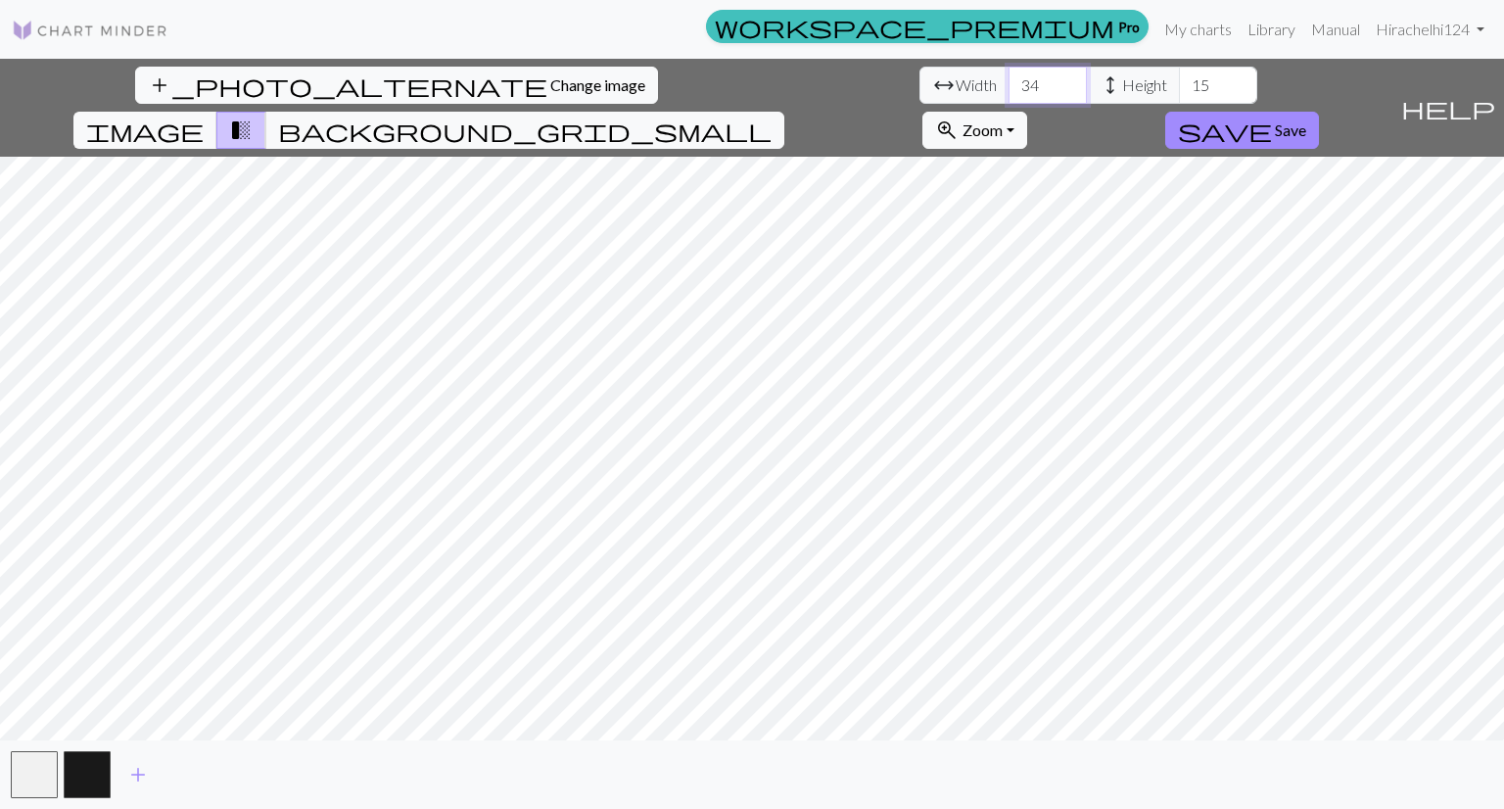
click at [1009, 78] on input "34" at bounding box center [1048, 85] width 78 height 37
click at [1009, 78] on input "35" at bounding box center [1048, 85] width 78 height 37
click at [1009, 78] on input "36" at bounding box center [1048, 85] width 78 height 37
click at [1009, 78] on input "37" at bounding box center [1048, 85] width 78 height 37
click at [1009, 78] on input "38" at bounding box center [1048, 85] width 78 height 37
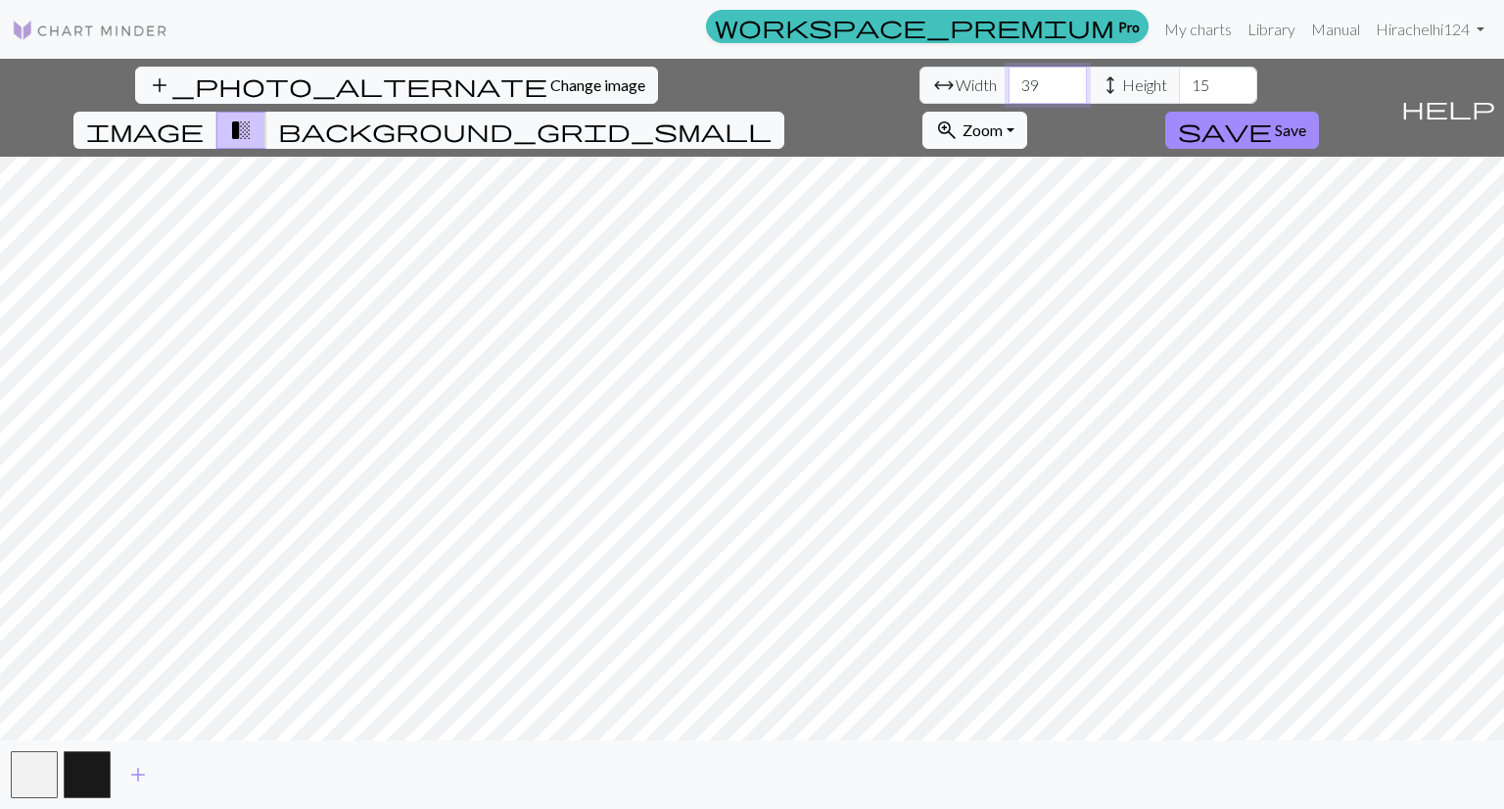
click at [1009, 78] on input "39" at bounding box center [1048, 85] width 78 height 37
type input "40"
click at [1009, 78] on input "40" at bounding box center [1048, 85] width 78 height 37
click at [1179, 76] on input "16" at bounding box center [1218, 85] width 78 height 37
click at [1179, 76] on input "17" at bounding box center [1218, 85] width 78 height 37
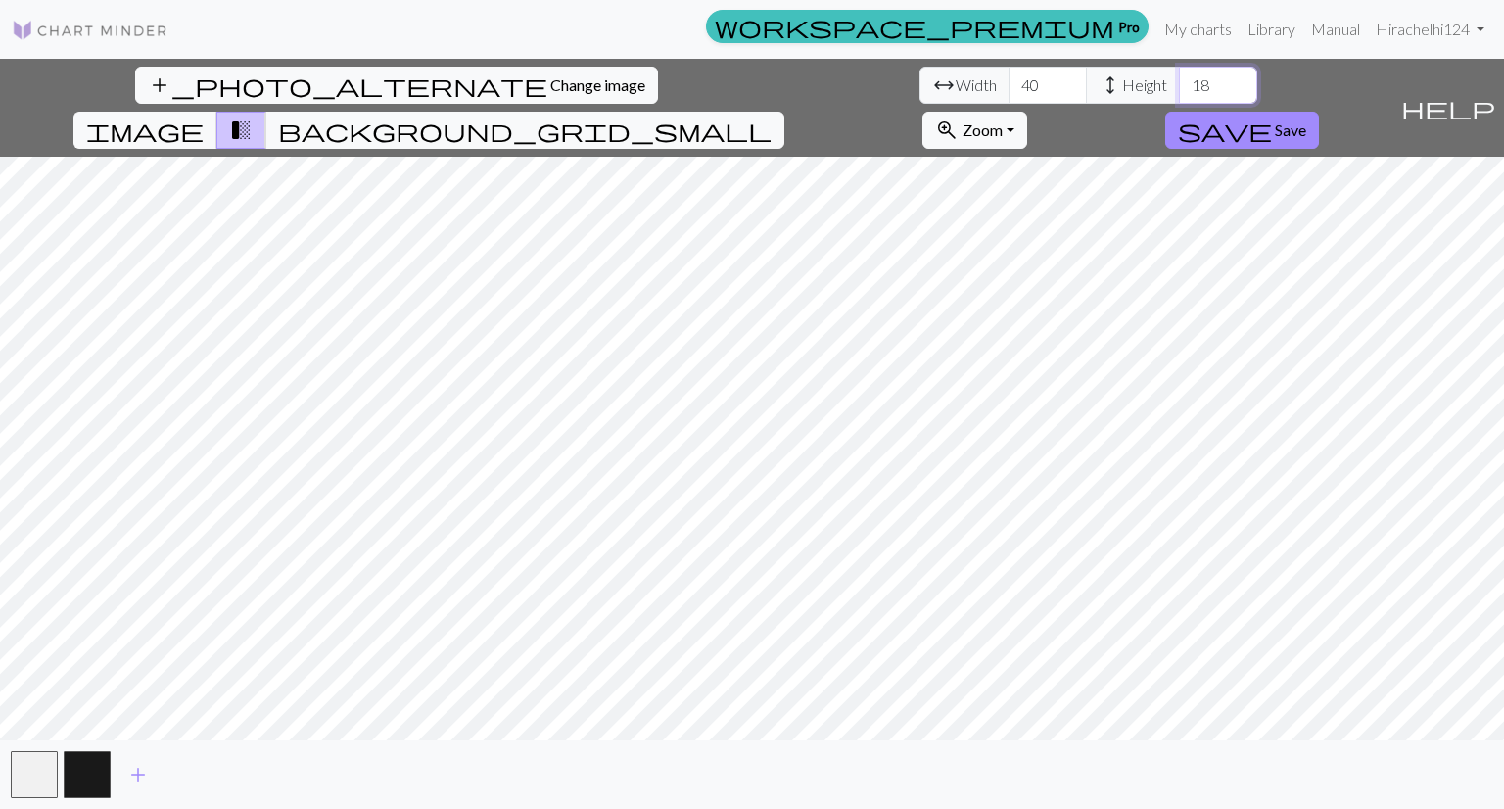
click at [1179, 76] on input "18" at bounding box center [1218, 85] width 78 height 37
click at [1179, 76] on input "19" at bounding box center [1218, 85] width 78 height 37
click at [1179, 76] on input "20" at bounding box center [1218, 85] width 78 height 37
click at [1179, 76] on input "21" at bounding box center [1218, 85] width 78 height 37
click at [1179, 76] on input "22" at bounding box center [1218, 85] width 78 height 37
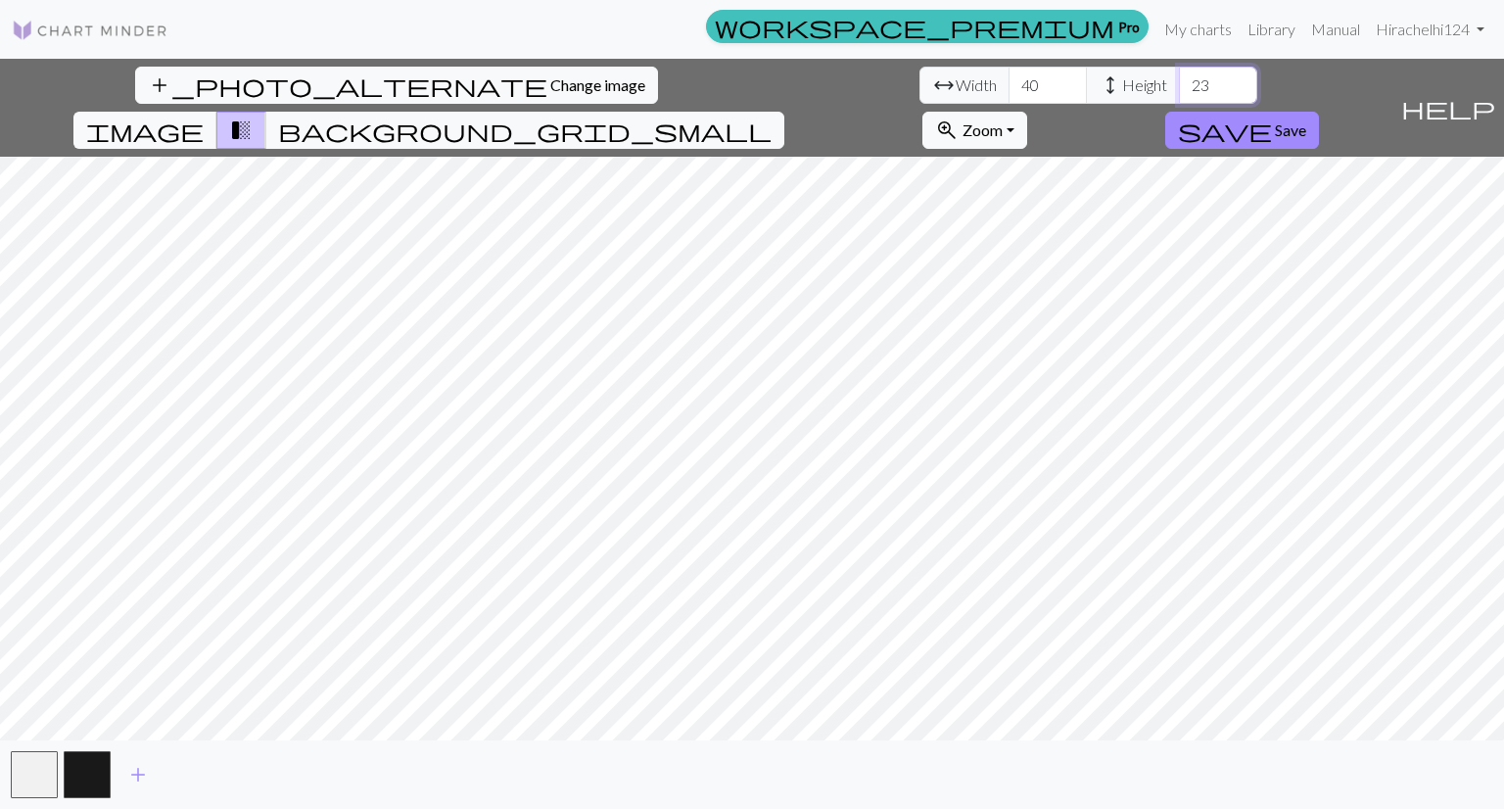
click at [1179, 76] on input "23" at bounding box center [1218, 85] width 78 height 37
click at [1179, 76] on input "24" at bounding box center [1218, 85] width 78 height 37
click at [1179, 76] on input "25" at bounding box center [1218, 85] width 78 height 37
type input "26"
click at [1179, 76] on input "26" at bounding box center [1218, 85] width 78 height 37
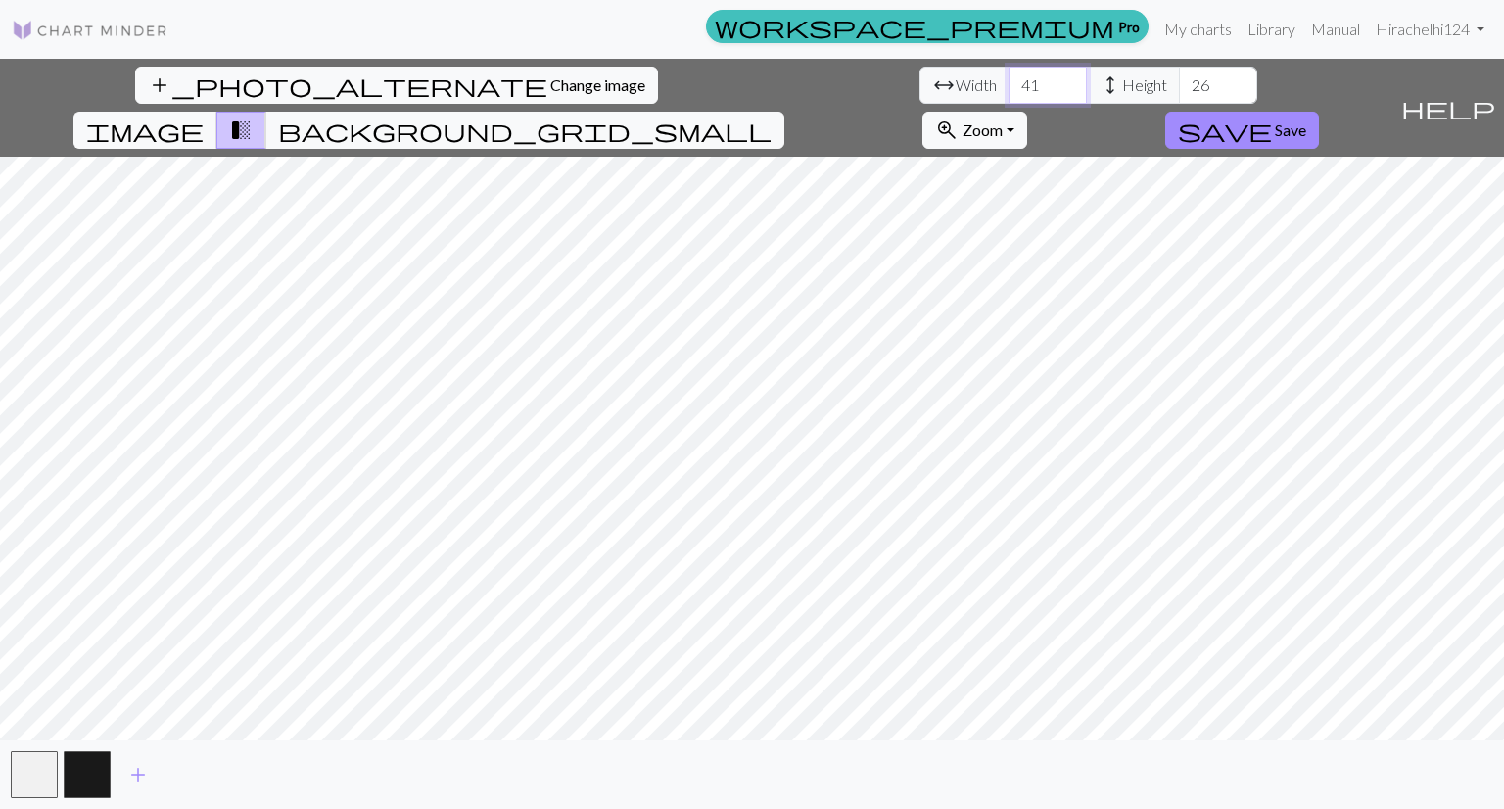
click at [1009, 76] on input "41" at bounding box center [1048, 85] width 78 height 37
click at [1009, 76] on input "42" at bounding box center [1048, 85] width 78 height 37
click at [1009, 76] on input "43" at bounding box center [1048, 85] width 78 height 37
click at [1009, 76] on input "44" at bounding box center [1048, 85] width 78 height 37
click at [1009, 76] on input "45" at bounding box center [1048, 85] width 78 height 37
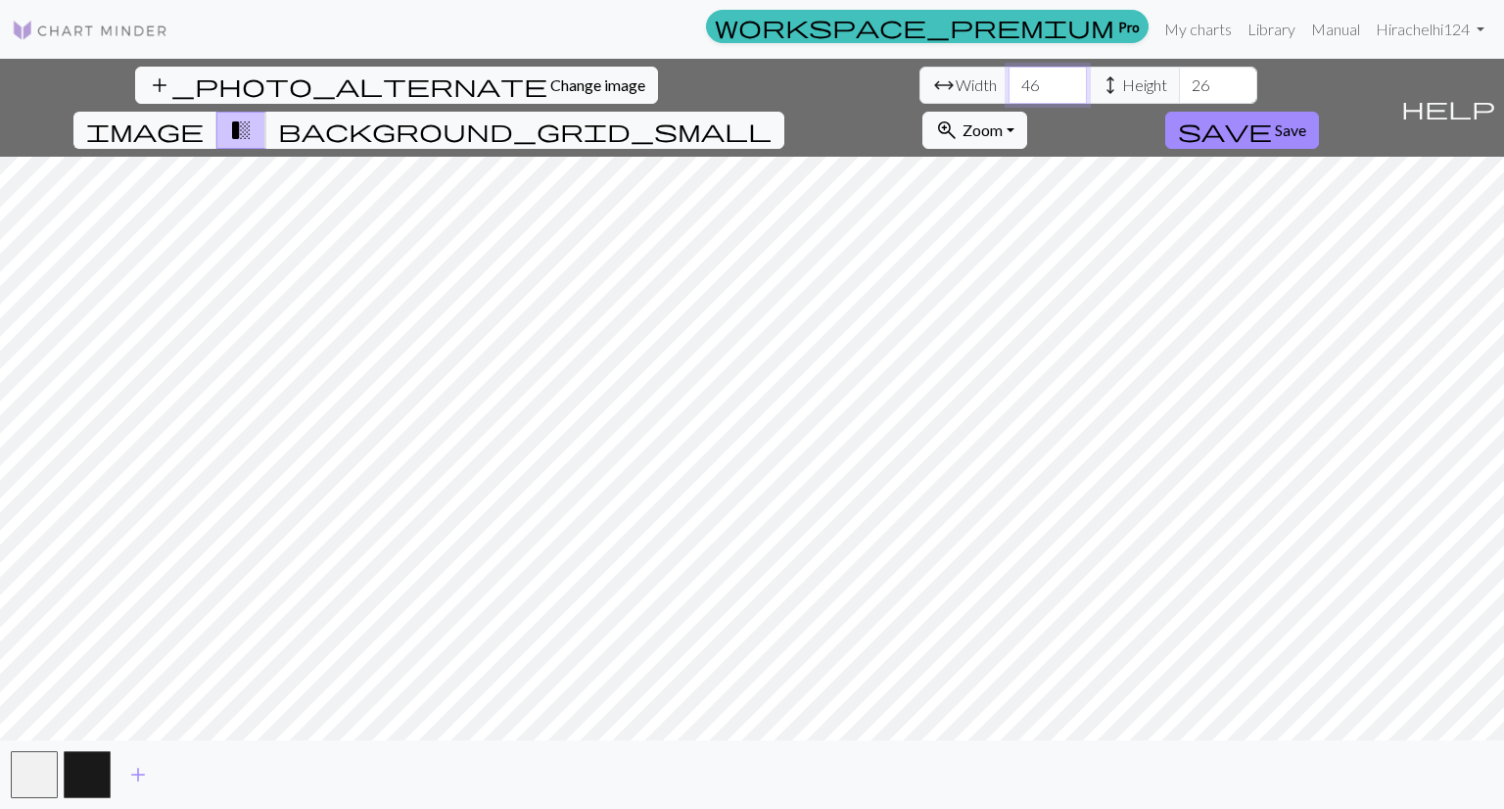
click at [1009, 76] on input "46" at bounding box center [1048, 85] width 78 height 37
click at [1009, 76] on input "47" at bounding box center [1048, 85] width 78 height 37
click at [1009, 76] on input "48" at bounding box center [1048, 85] width 78 height 37
click at [1009, 76] on input "49" at bounding box center [1048, 85] width 78 height 37
click at [1009, 76] on input "50" at bounding box center [1048, 85] width 78 height 37
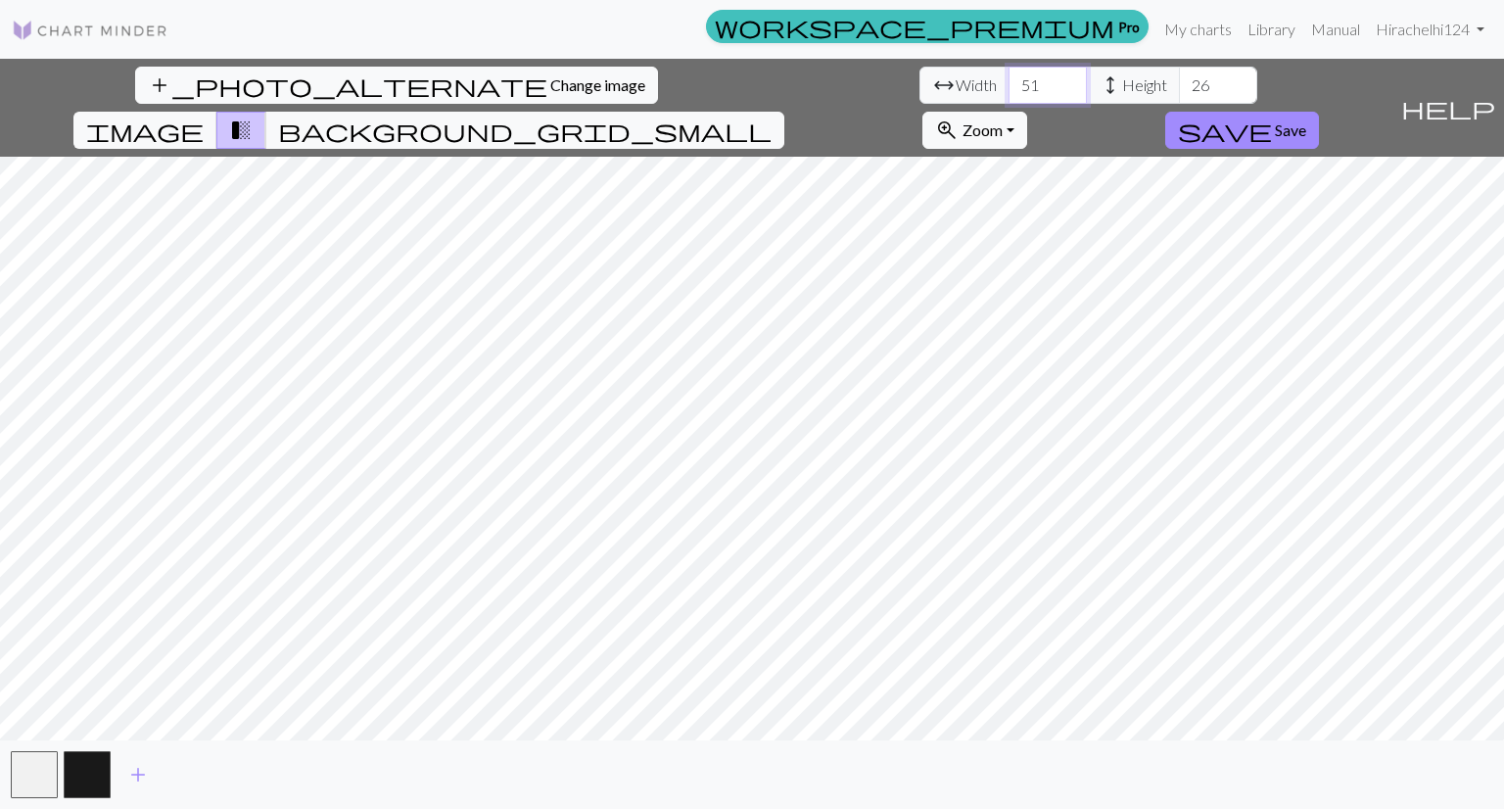
click at [1009, 76] on input "51" at bounding box center [1048, 85] width 78 height 37
click at [1009, 76] on input "52" at bounding box center [1048, 85] width 78 height 37
click at [1009, 76] on input "53" at bounding box center [1048, 85] width 78 height 37
type input "54"
click at [1009, 76] on input "54" at bounding box center [1048, 85] width 78 height 37
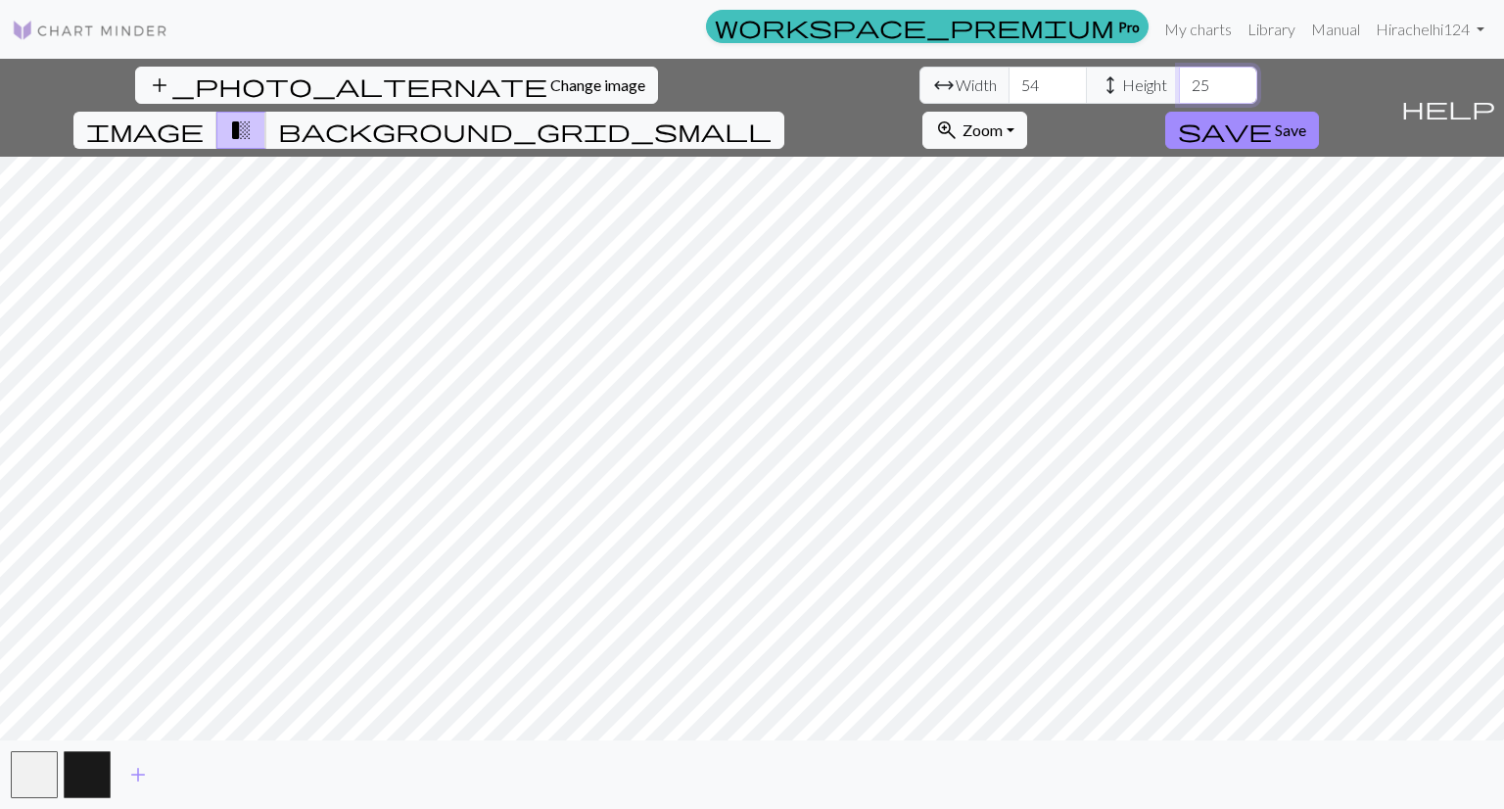
click at [1179, 94] on input "25" at bounding box center [1218, 85] width 78 height 37
click at [1179, 94] on input "24" at bounding box center [1218, 85] width 78 height 37
click at [1179, 94] on input "23" at bounding box center [1218, 85] width 78 height 37
click at [1179, 94] on input "22" at bounding box center [1218, 85] width 78 height 37
click at [1179, 94] on input "21" at bounding box center [1218, 85] width 78 height 37
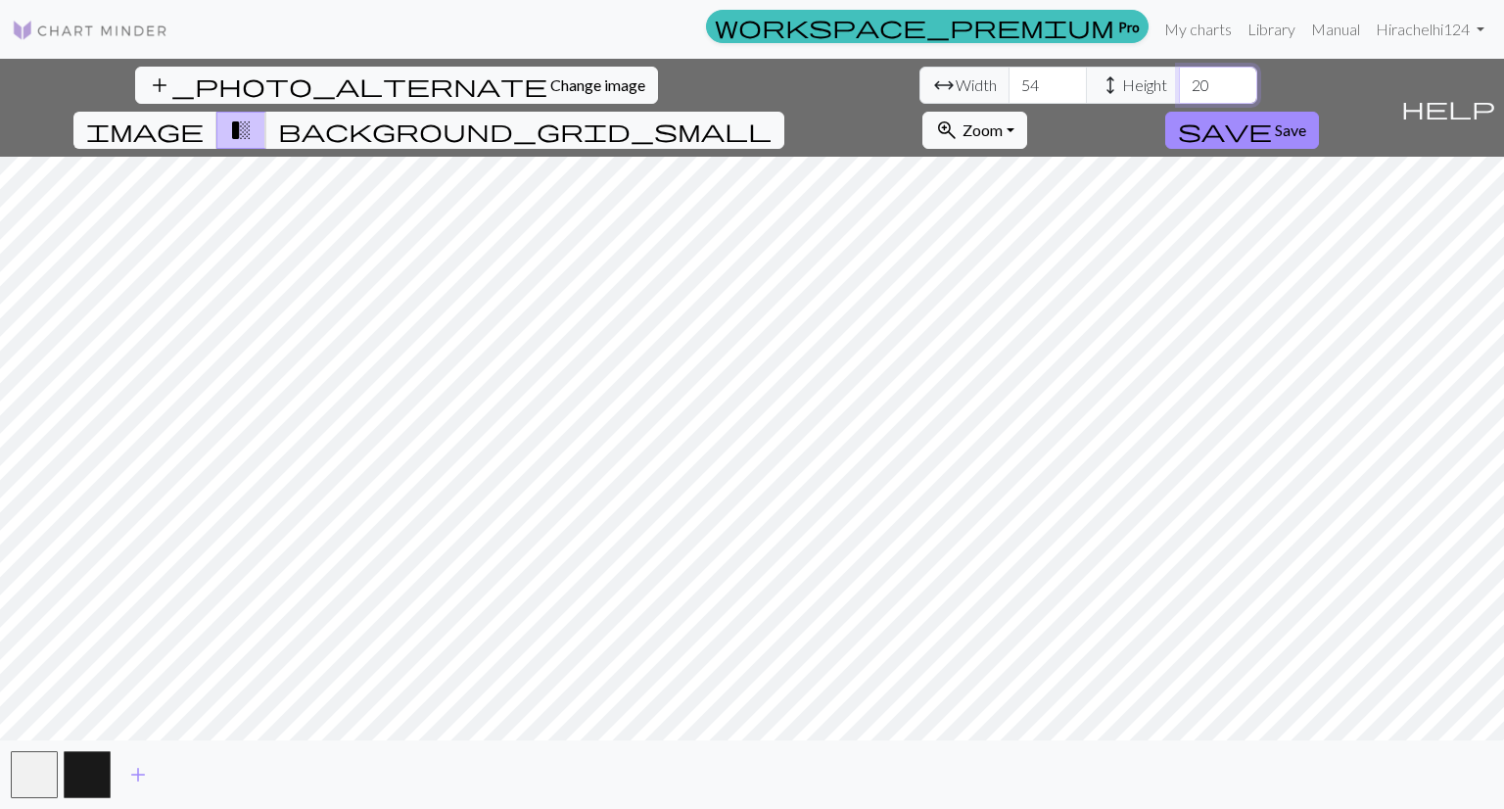
click at [1179, 94] on input "20" at bounding box center [1218, 85] width 78 height 37
click at [1179, 94] on input "19" at bounding box center [1218, 85] width 78 height 37
click at [1179, 94] on input "18" at bounding box center [1218, 85] width 78 height 37
click at [1179, 94] on input "17" at bounding box center [1218, 85] width 78 height 37
click at [1179, 94] on input "16" at bounding box center [1218, 85] width 78 height 37
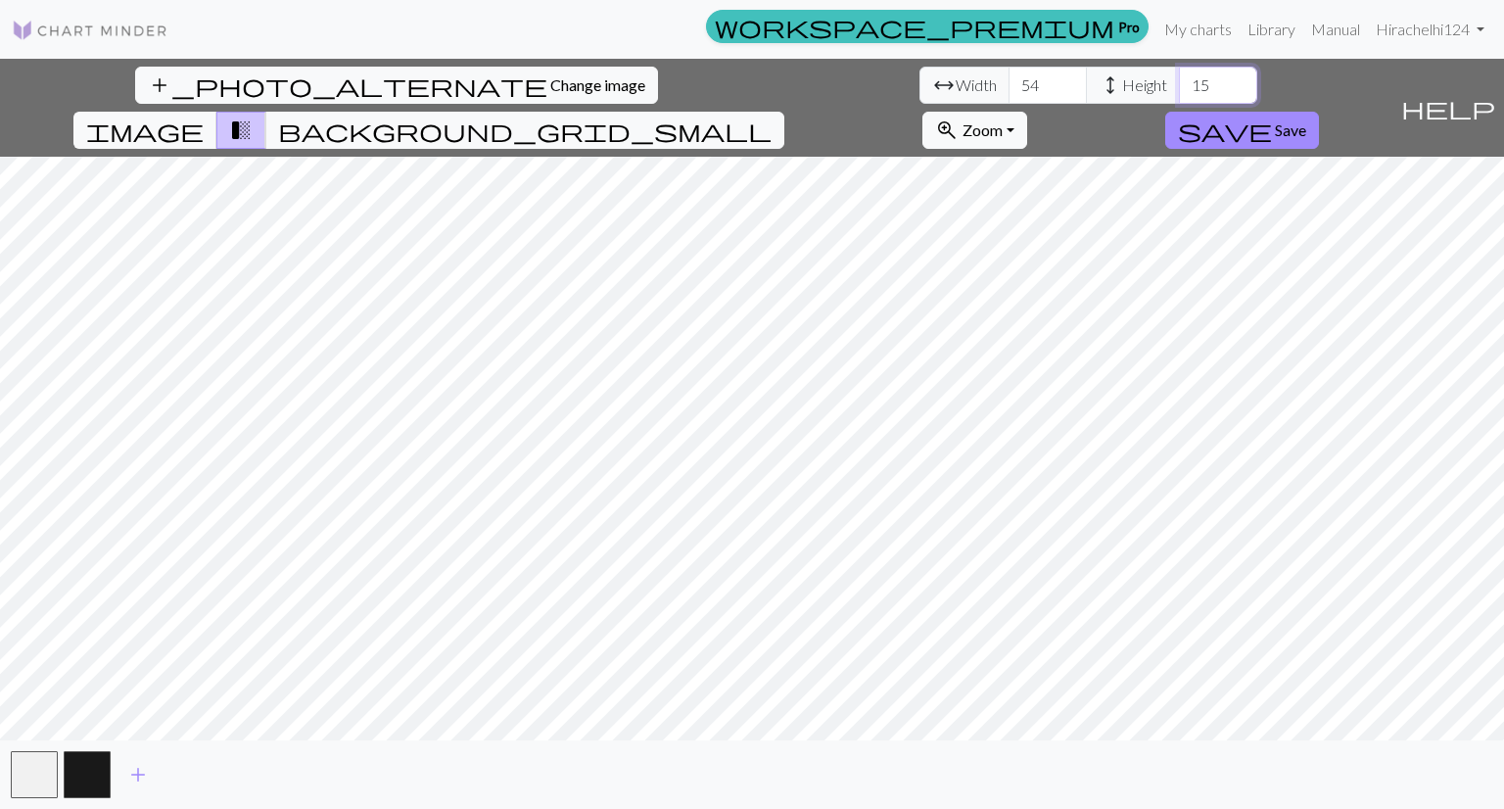
click at [1179, 94] on input "15" at bounding box center [1218, 85] width 78 height 37
click at [1179, 94] on input "14" at bounding box center [1218, 85] width 78 height 37
click at [1179, 94] on input "13" at bounding box center [1218, 85] width 78 height 37
click at [1179, 94] on input "12" at bounding box center [1218, 85] width 78 height 37
click at [1179, 75] on input "13" at bounding box center [1218, 85] width 78 height 37
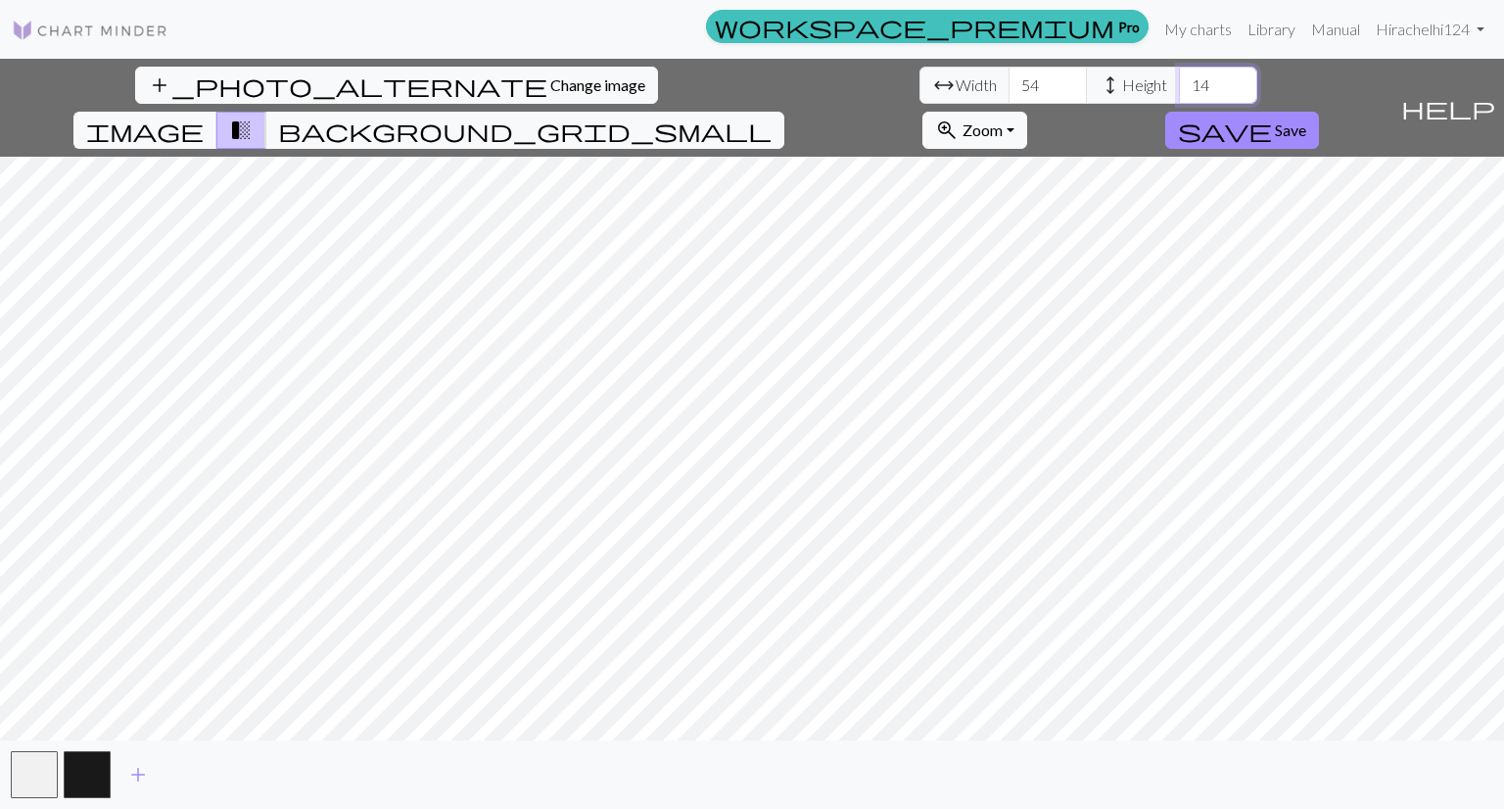
click at [1179, 75] on input "14" at bounding box center [1218, 85] width 78 height 37
click at [1179, 75] on input "15" at bounding box center [1218, 85] width 78 height 37
click at [1179, 75] on input "16" at bounding box center [1218, 85] width 78 height 37
click at [1179, 75] on input "17" at bounding box center [1218, 85] width 78 height 37
click at [1179, 75] on input "18" at bounding box center [1218, 85] width 78 height 37
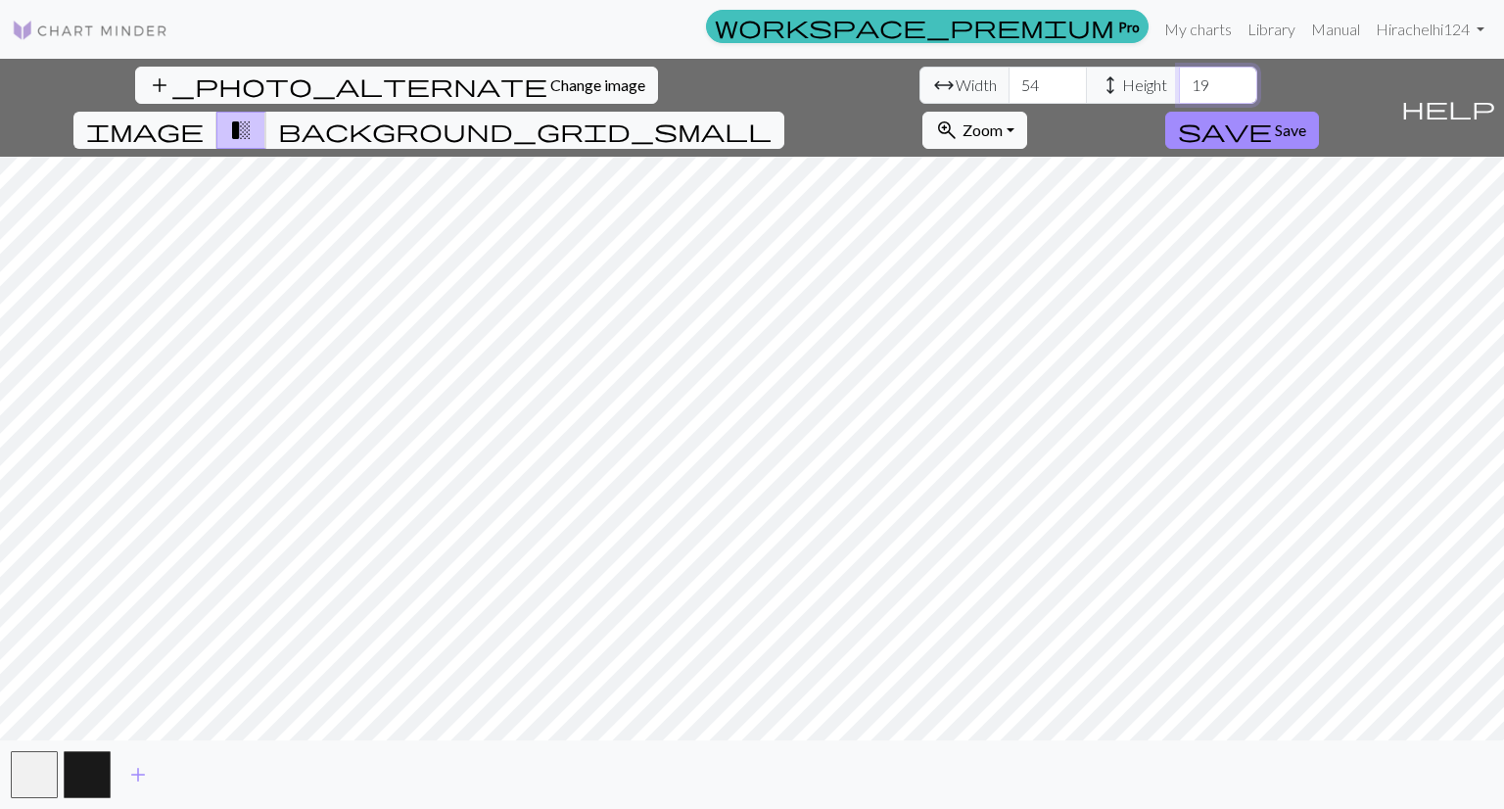
click at [1179, 75] on input "19" at bounding box center [1218, 85] width 78 height 37
click at [1179, 75] on input "20" at bounding box center [1218, 85] width 78 height 37
click at [1179, 75] on input "21" at bounding box center [1218, 85] width 78 height 37
click at [1179, 75] on input "22" at bounding box center [1218, 85] width 78 height 37
click at [1179, 75] on input "23" at bounding box center [1218, 85] width 78 height 37
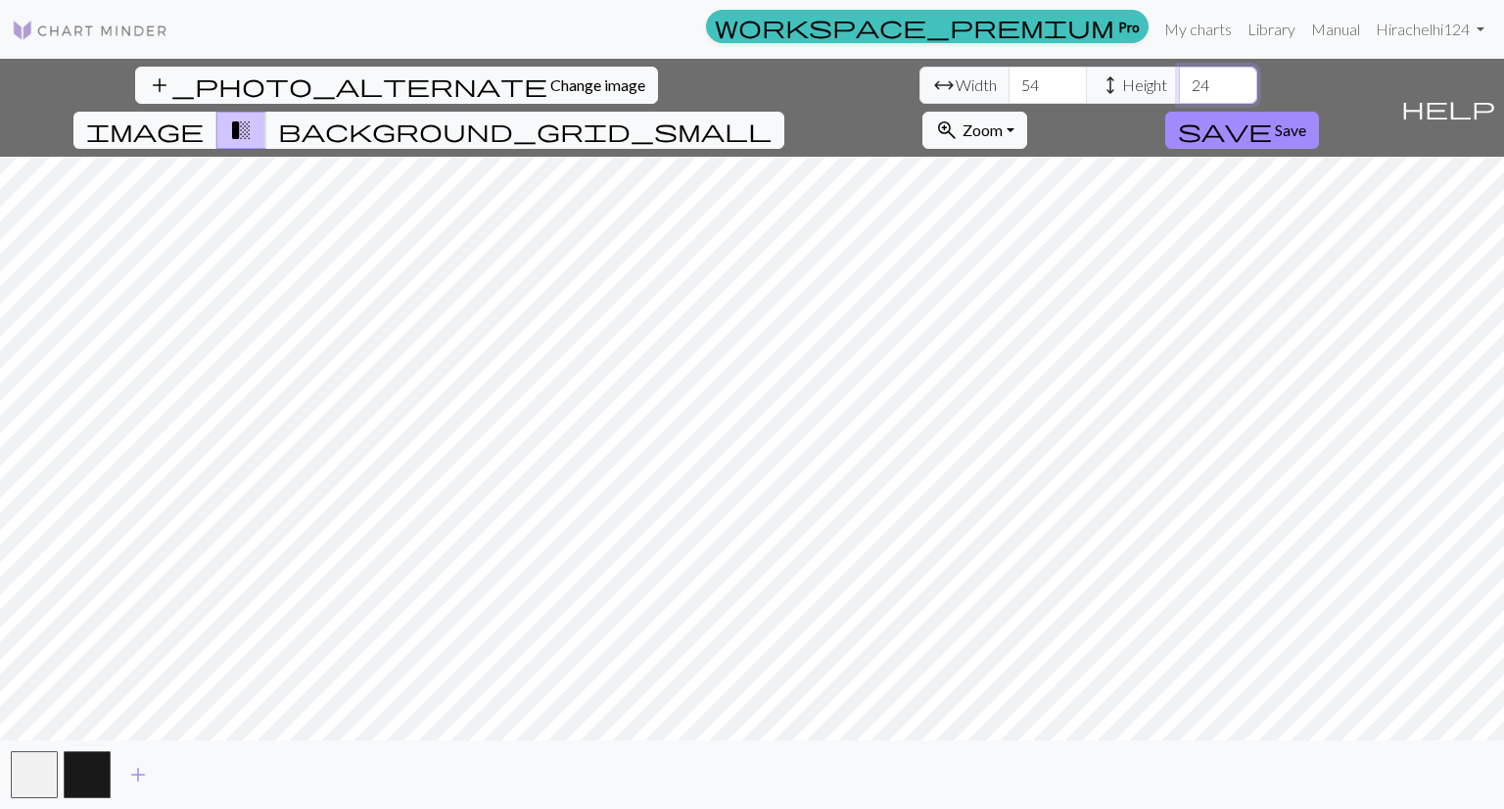
click at [1179, 75] on input "24" at bounding box center [1218, 85] width 78 height 37
click at [1179, 75] on input "25" at bounding box center [1218, 85] width 78 height 37
click at [1179, 75] on input "26" at bounding box center [1218, 85] width 78 height 37
click at [1179, 75] on input "27" at bounding box center [1218, 85] width 78 height 37
click at [1179, 75] on input "28" at bounding box center [1218, 85] width 78 height 37
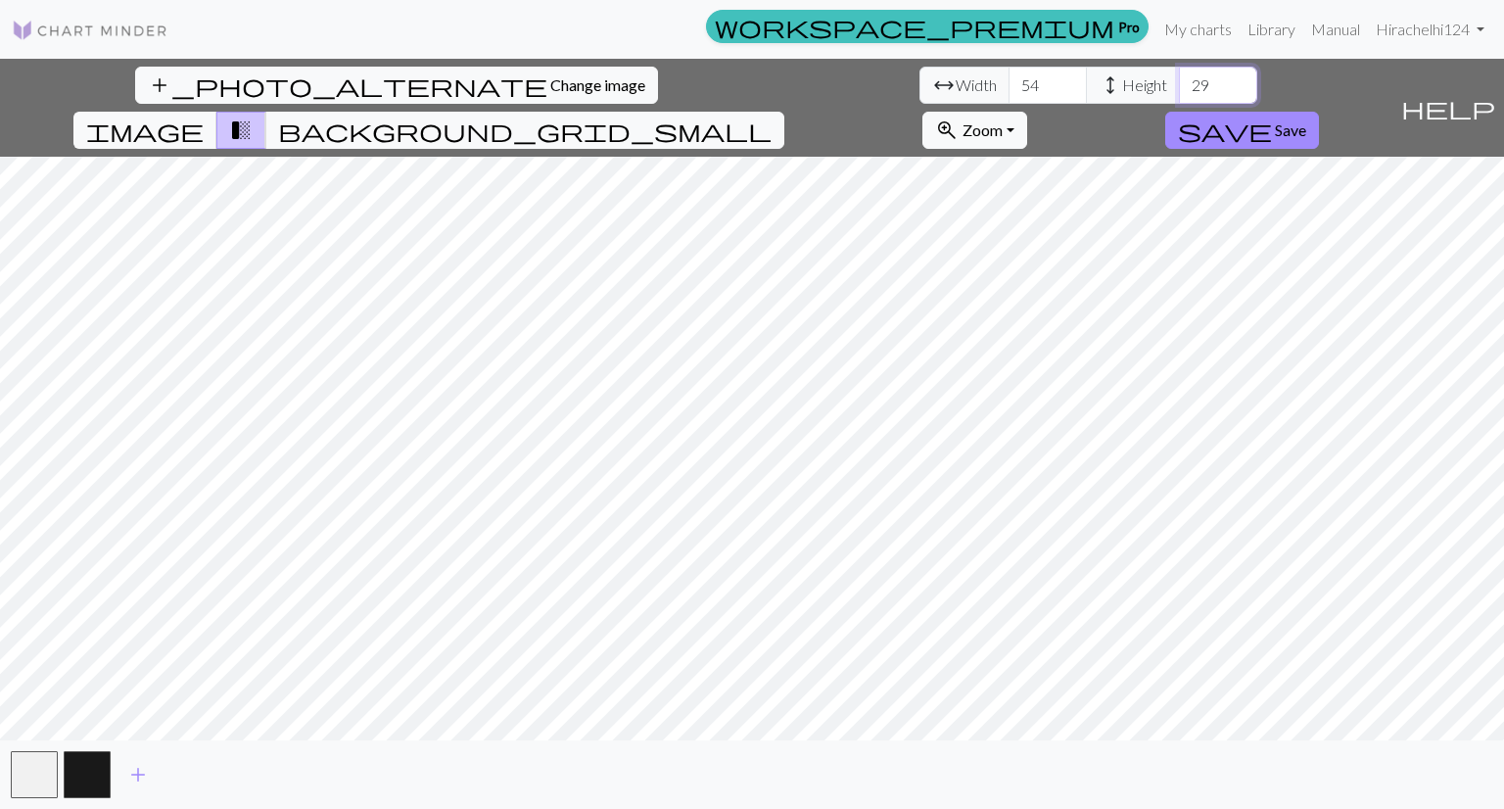
click at [1179, 75] on input "29" at bounding box center [1218, 85] width 78 height 37
click at [1179, 75] on input "30" at bounding box center [1218, 85] width 78 height 37
click at [1179, 75] on input "31" at bounding box center [1218, 85] width 78 height 37
click at [1179, 75] on input "32" at bounding box center [1218, 85] width 78 height 37
click at [1179, 75] on input "33" at bounding box center [1218, 85] width 78 height 37
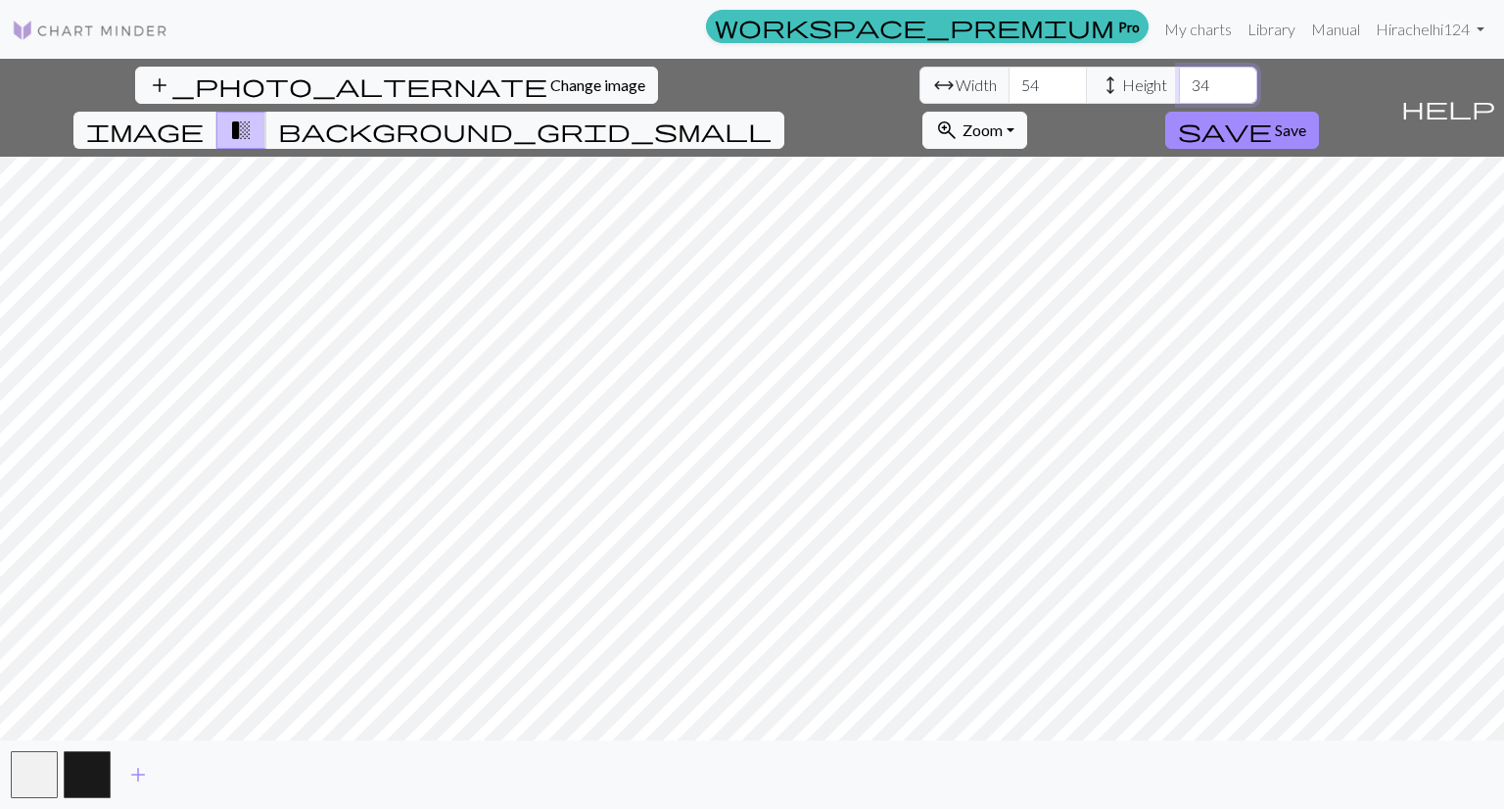
click at [1179, 75] on input "34" at bounding box center [1218, 85] width 78 height 37
click at [1179, 75] on input "35" at bounding box center [1218, 85] width 78 height 37
click at [1179, 75] on input "36" at bounding box center [1218, 85] width 78 height 37
click at [1179, 75] on input "37" at bounding box center [1218, 85] width 78 height 37
click at [1179, 75] on input "38" at bounding box center [1218, 85] width 78 height 37
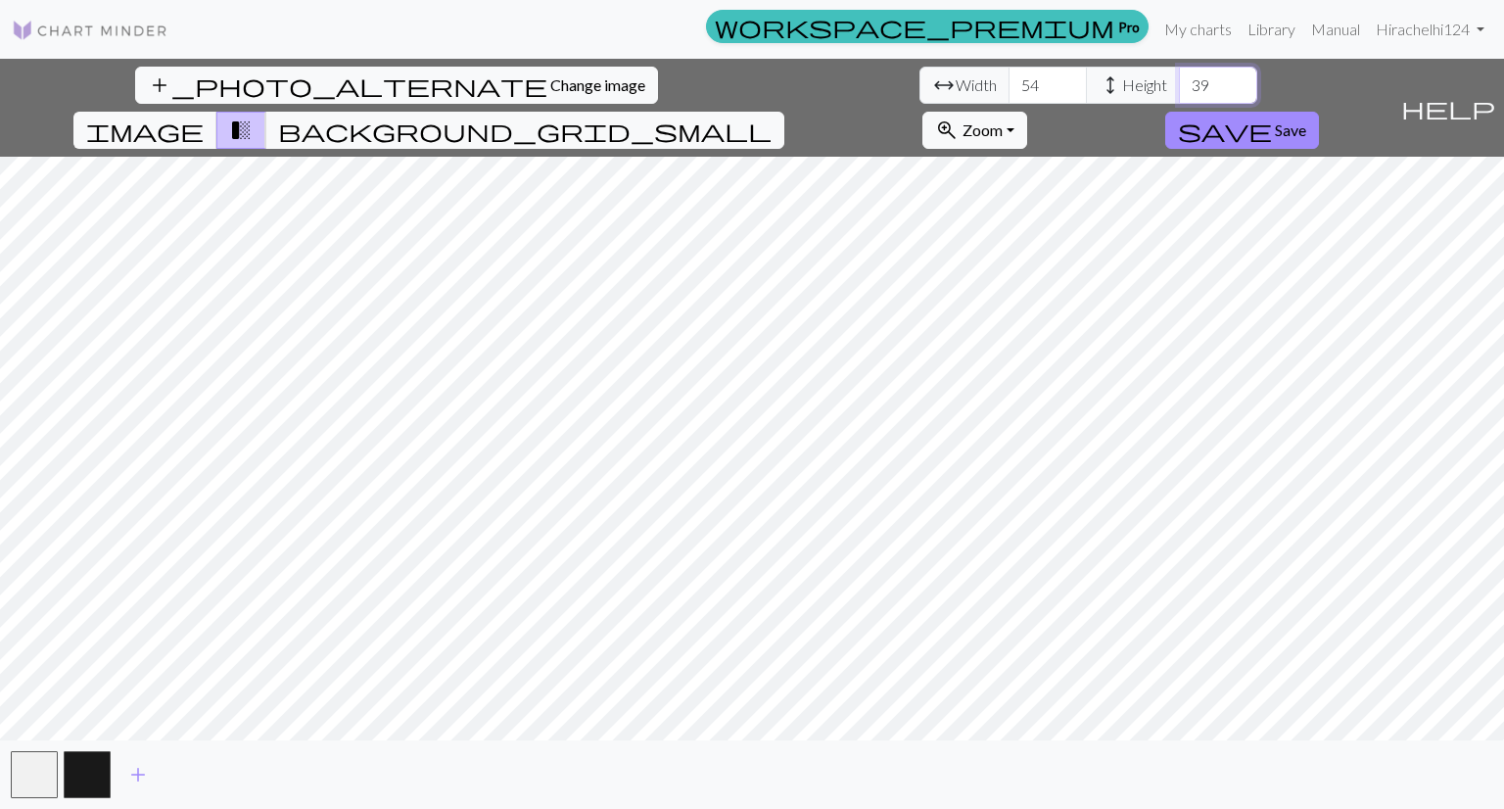
click at [1179, 75] on input "39" at bounding box center [1218, 85] width 78 height 37
click at [1179, 75] on input "40" at bounding box center [1218, 85] width 78 height 37
click at [1179, 75] on input "41" at bounding box center [1218, 85] width 78 height 37
type input "42"
click at [1179, 75] on input "42" at bounding box center [1218, 85] width 78 height 37
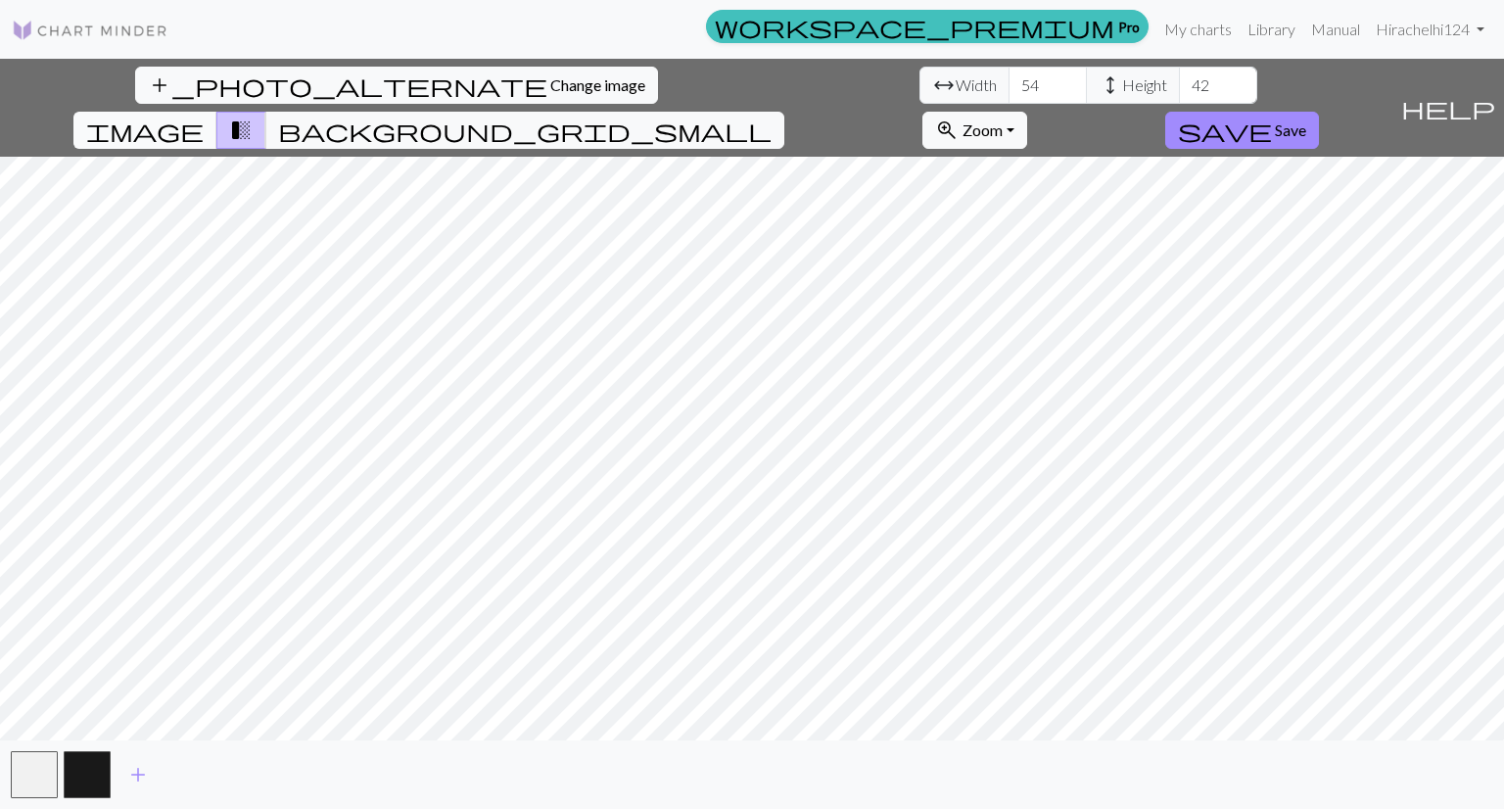
click at [204, 117] on span "image" at bounding box center [145, 130] width 118 height 27
click at [772, 117] on span "background_grid_small" at bounding box center [525, 130] width 494 height 27
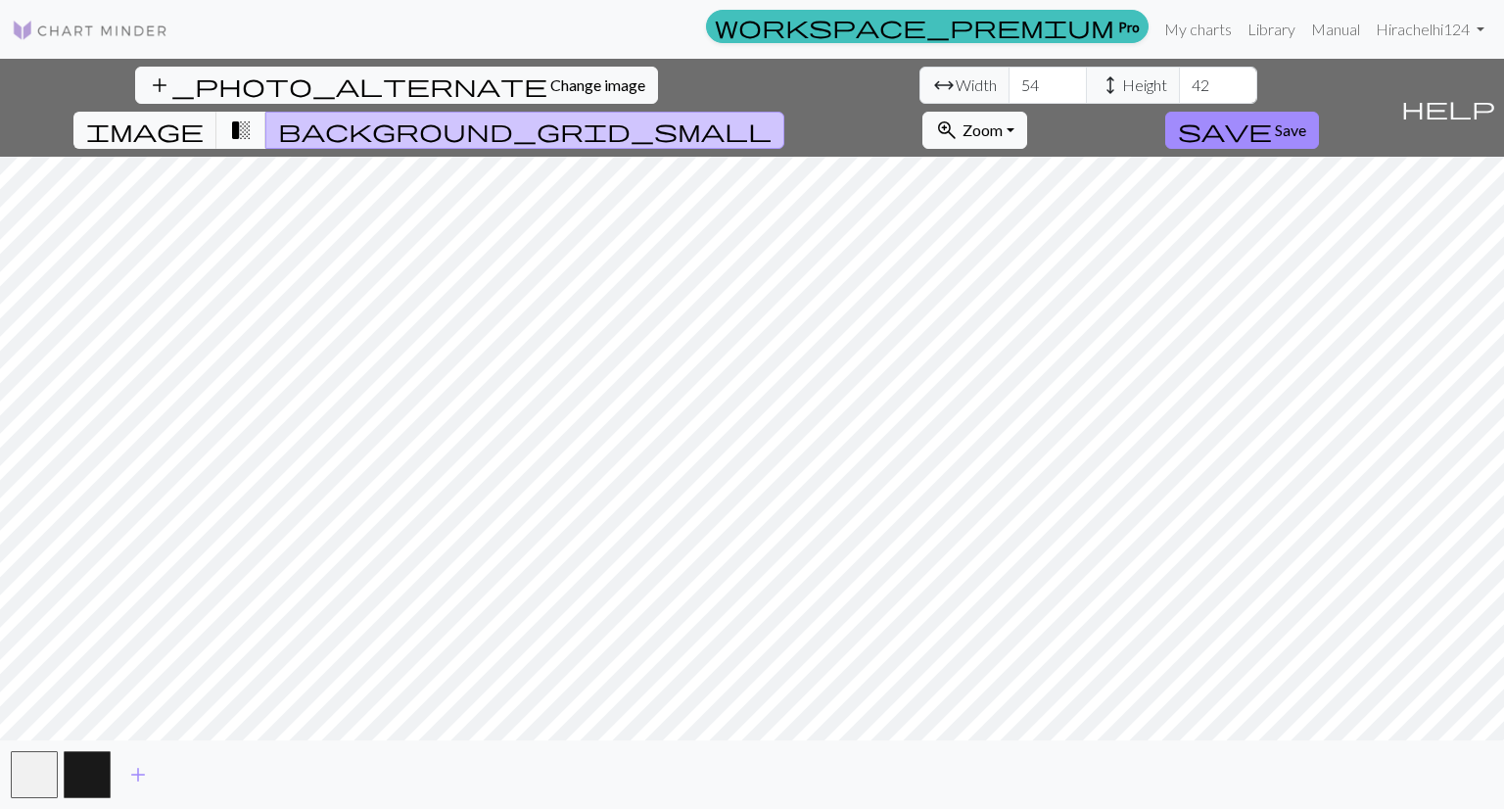
click at [253, 117] on span "transition_fade" at bounding box center [241, 130] width 24 height 27
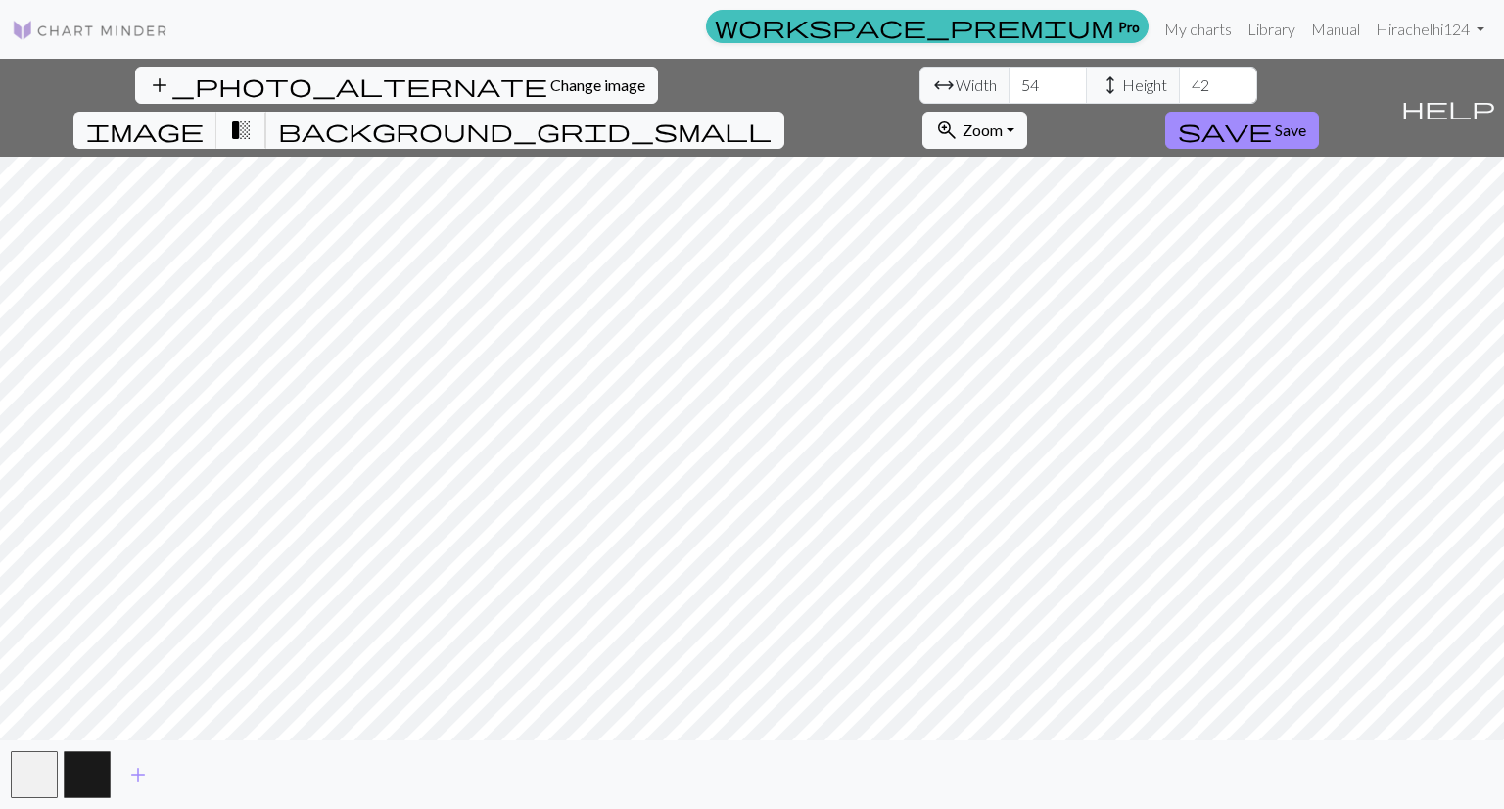
click at [253, 117] on span "transition_fade" at bounding box center [241, 130] width 24 height 27
click at [266, 112] on button "transition_fade" at bounding box center [241, 130] width 50 height 37
click at [772, 117] on span "background_grid_small" at bounding box center [525, 130] width 494 height 27
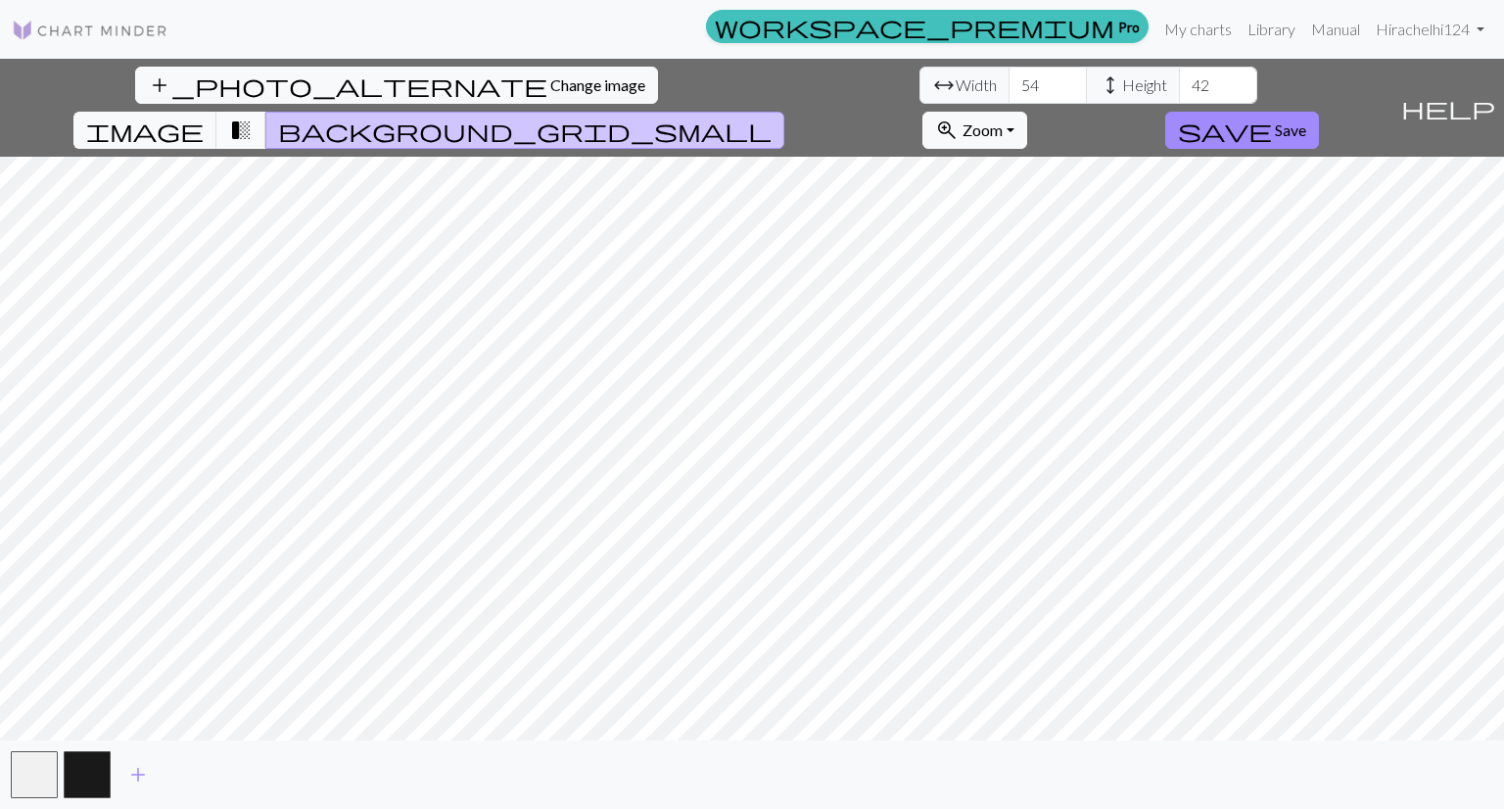
click at [253, 117] on span "transition_fade" at bounding box center [241, 130] width 24 height 27
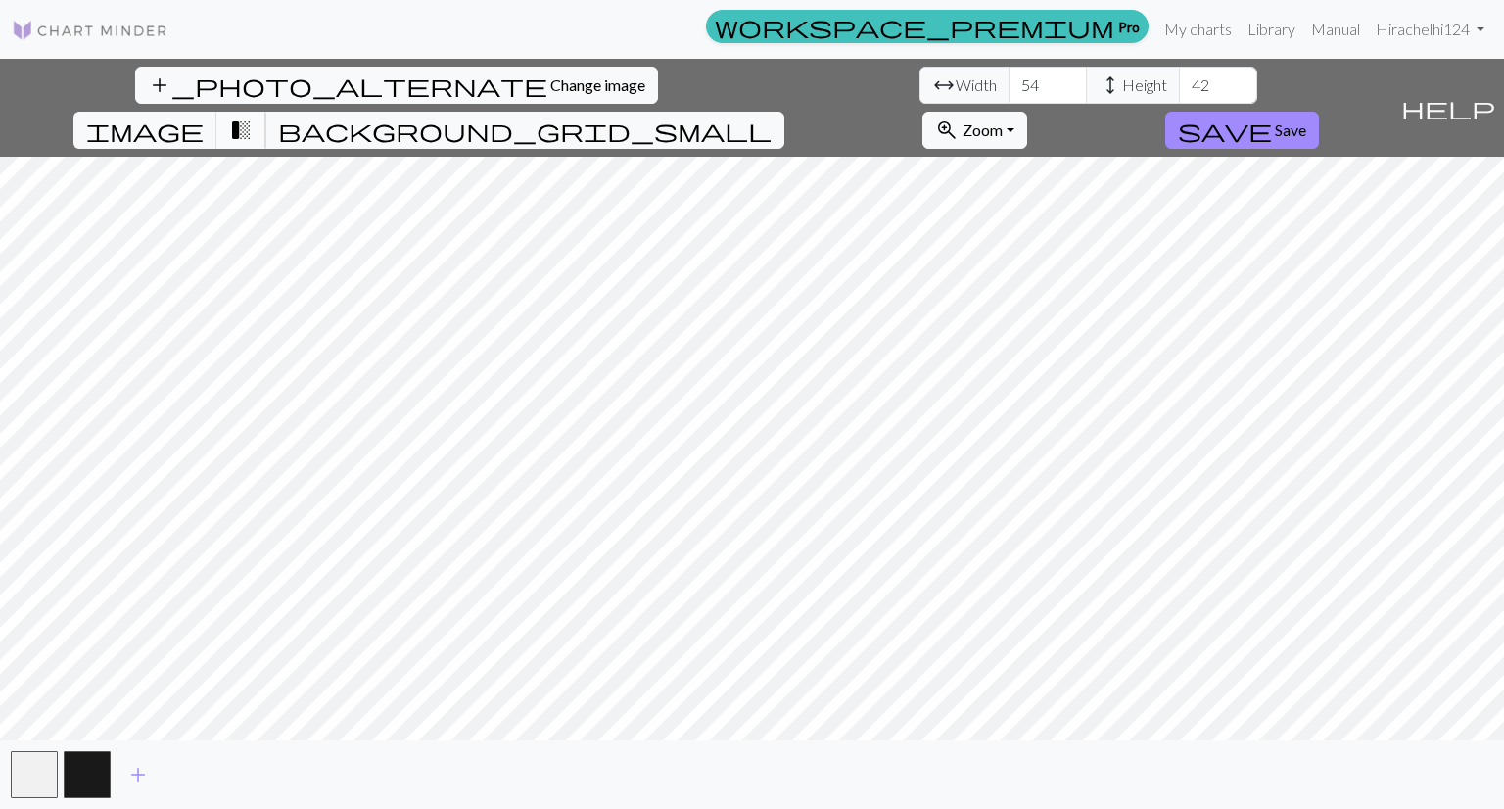
click at [253, 117] on span "transition_fade" at bounding box center [241, 130] width 24 height 27
click at [204, 117] on span "image" at bounding box center [145, 130] width 118 height 27
click at [772, 117] on span "background_grid_small" at bounding box center [525, 130] width 494 height 27
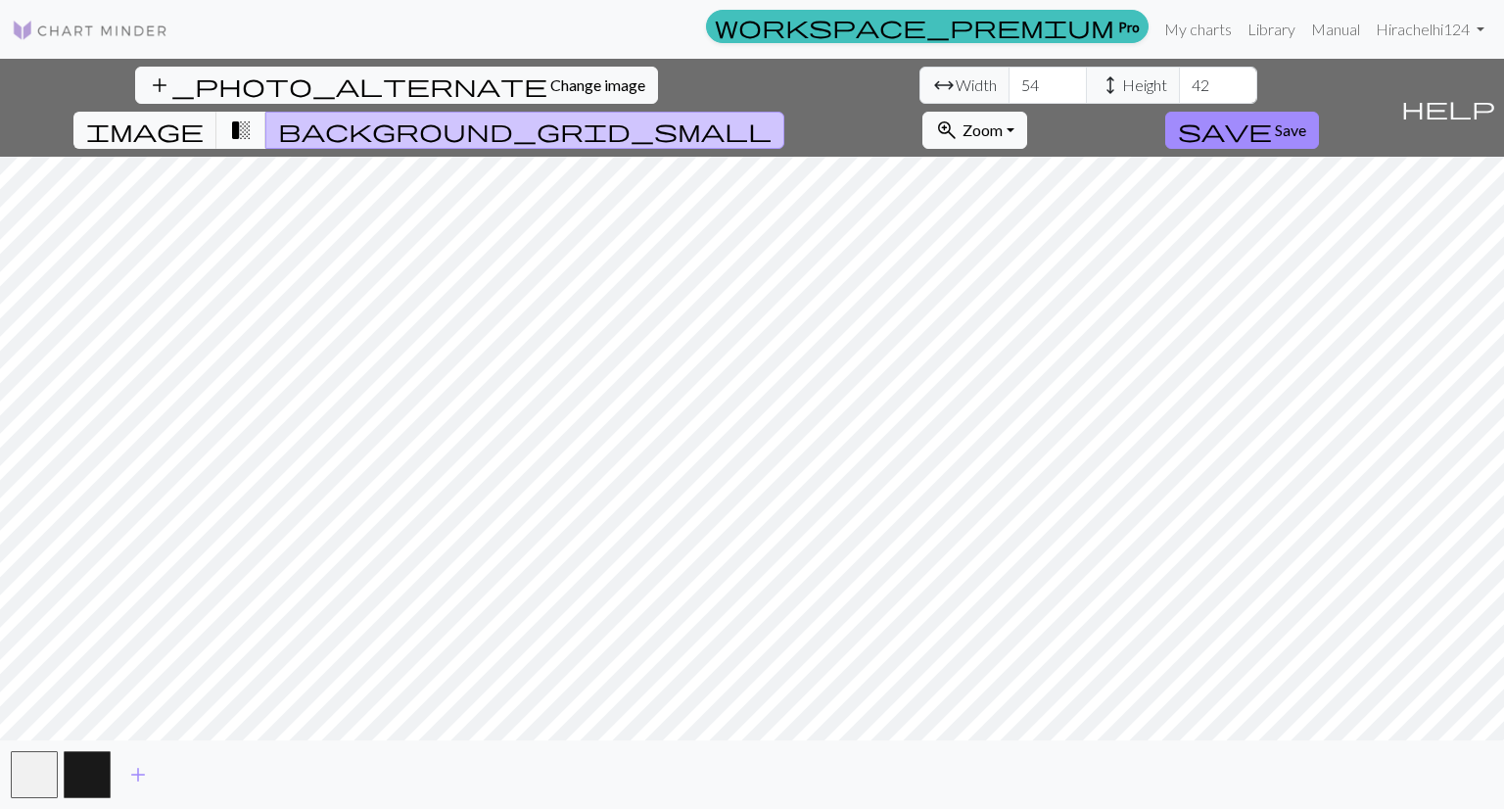
click at [266, 112] on button "transition_fade" at bounding box center [241, 130] width 50 height 37
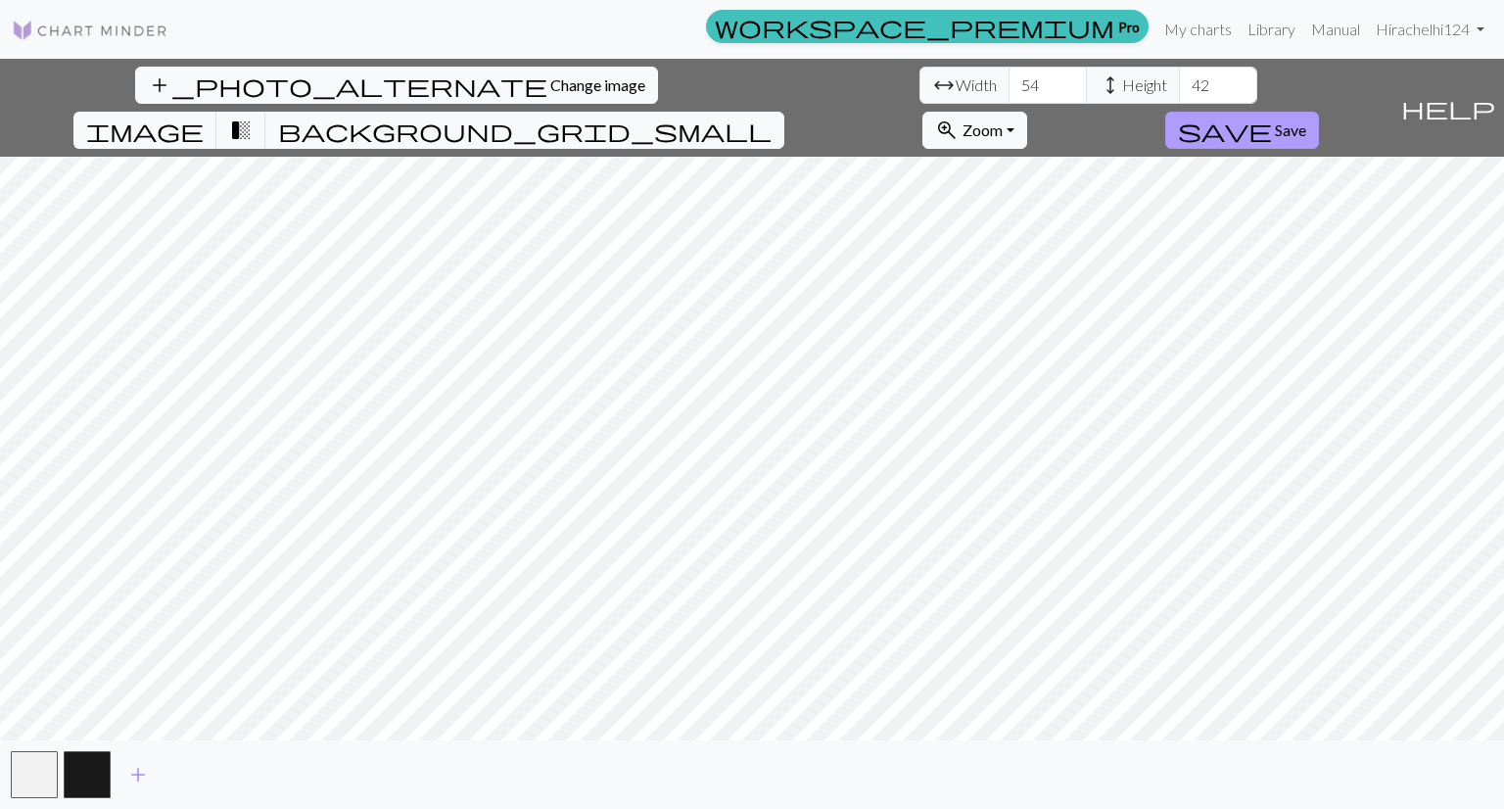
click at [1319, 112] on button "save Save" at bounding box center [1242, 130] width 154 height 37
